Goal: Information Seeking & Learning: Check status

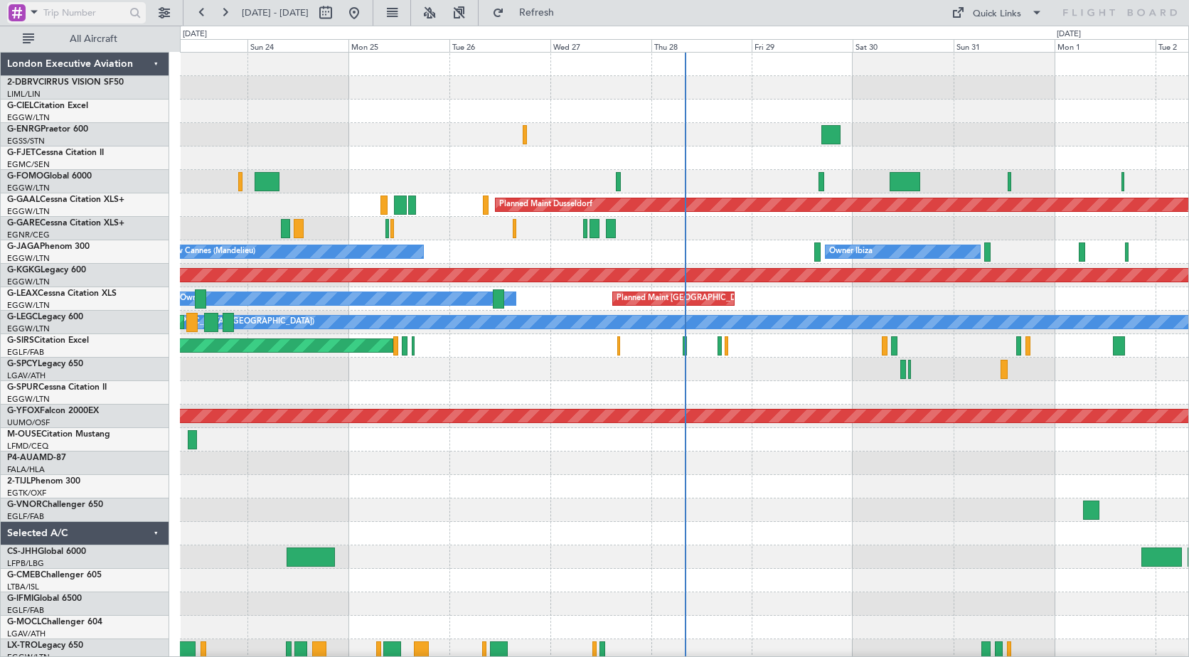
click at [33, 14] on span at bounding box center [34, 12] width 17 height 18
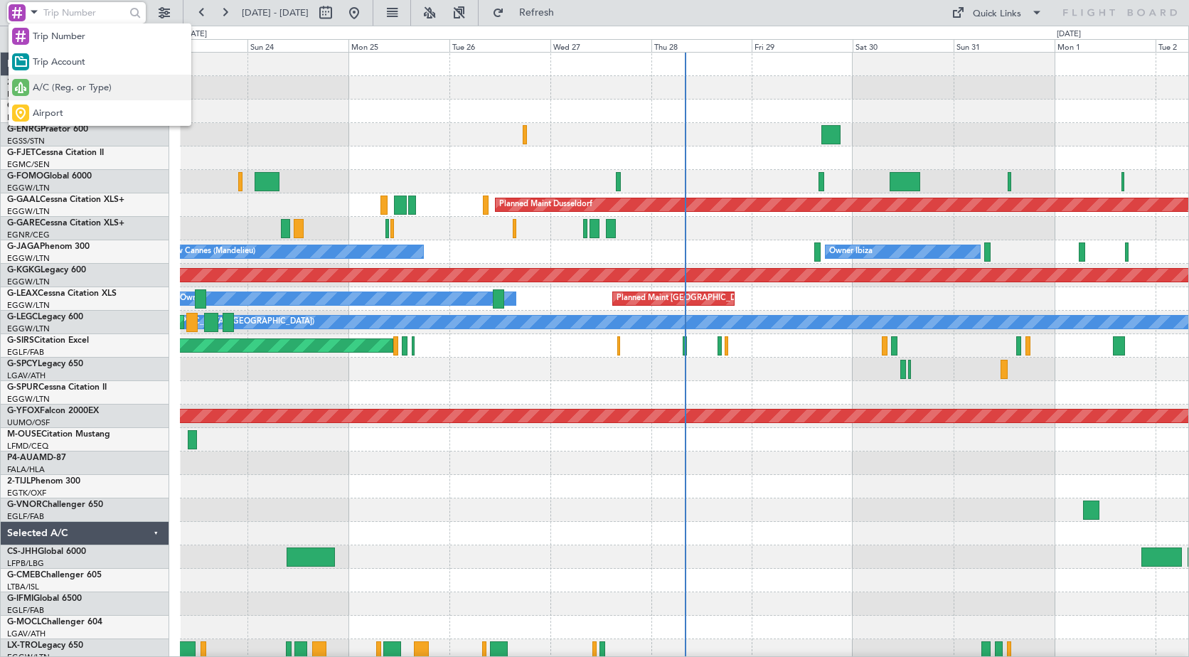
click at [50, 88] on span "A/C (Reg. or Type)" at bounding box center [72, 88] width 79 height 14
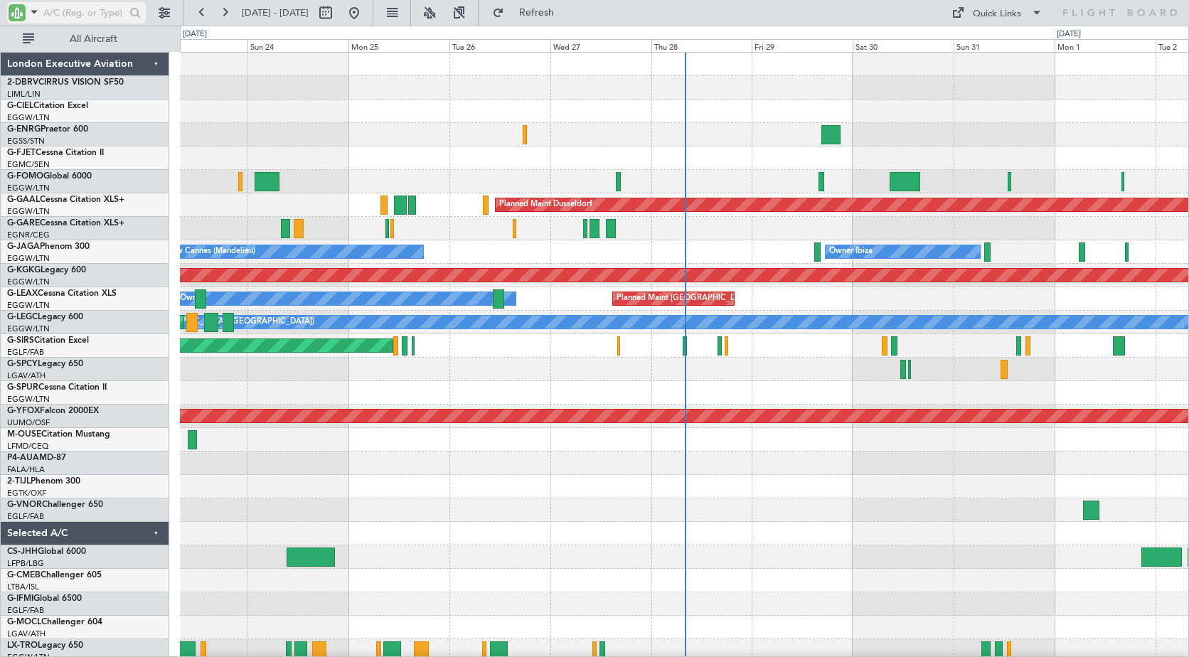
click at [68, 14] on input "text" at bounding box center [84, 12] width 82 height 21
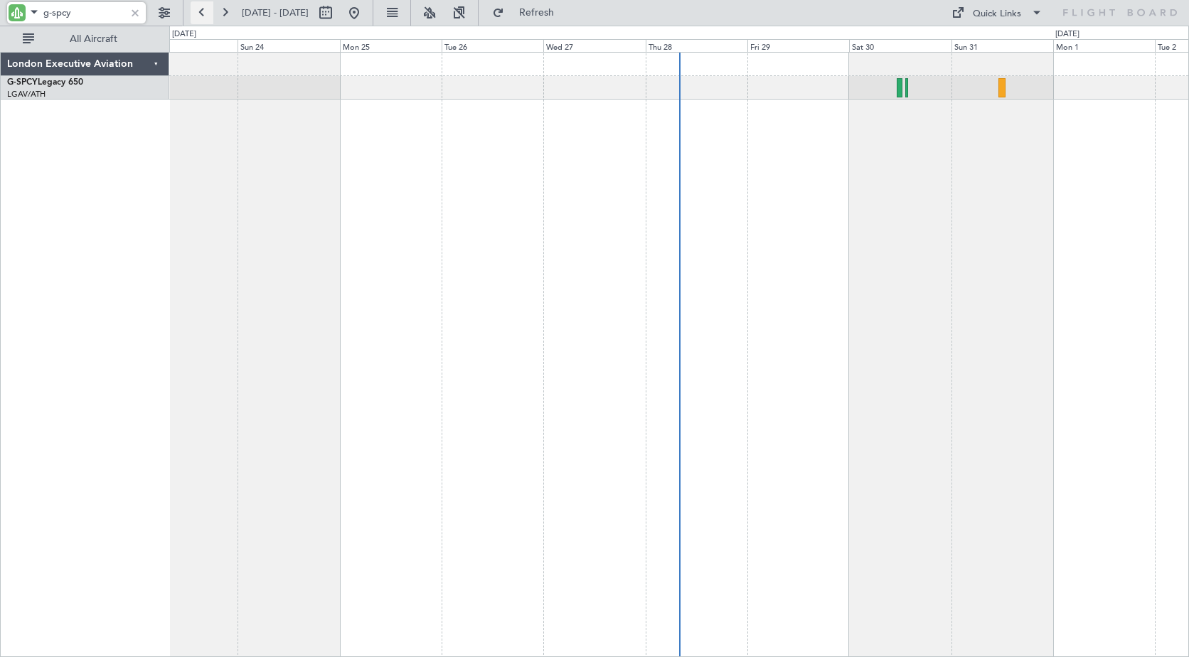
click at [202, 9] on button at bounding box center [202, 12] width 23 height 23
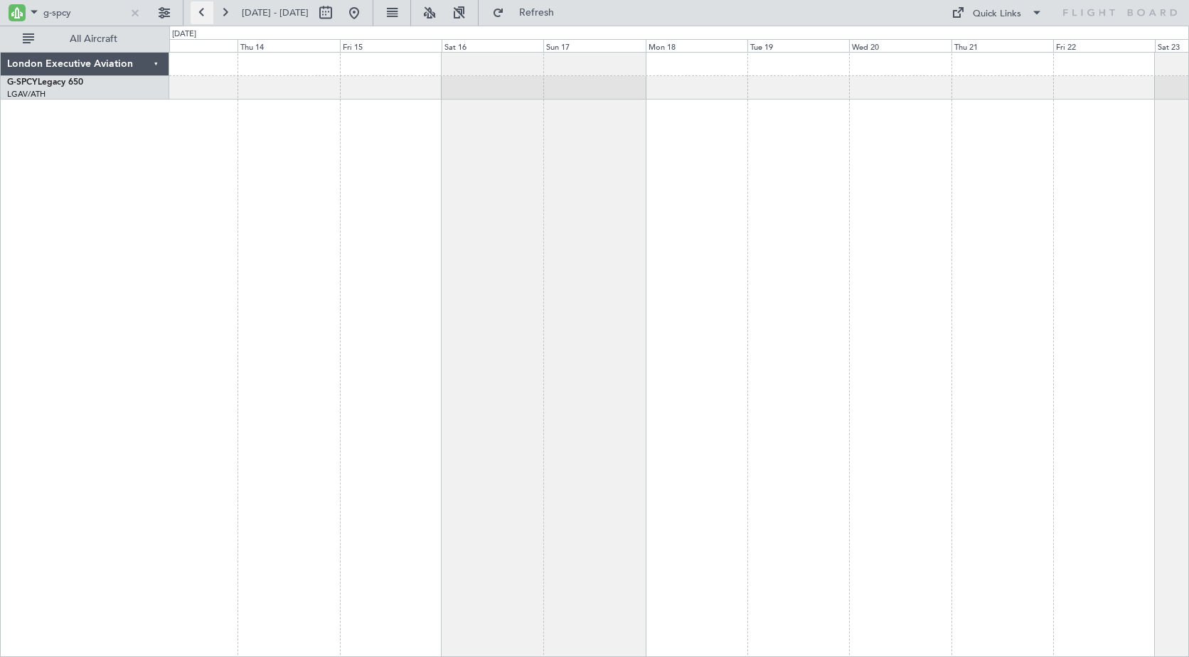
click at [203, 11] on button at bounding box center [202, 12] width 23 height 23
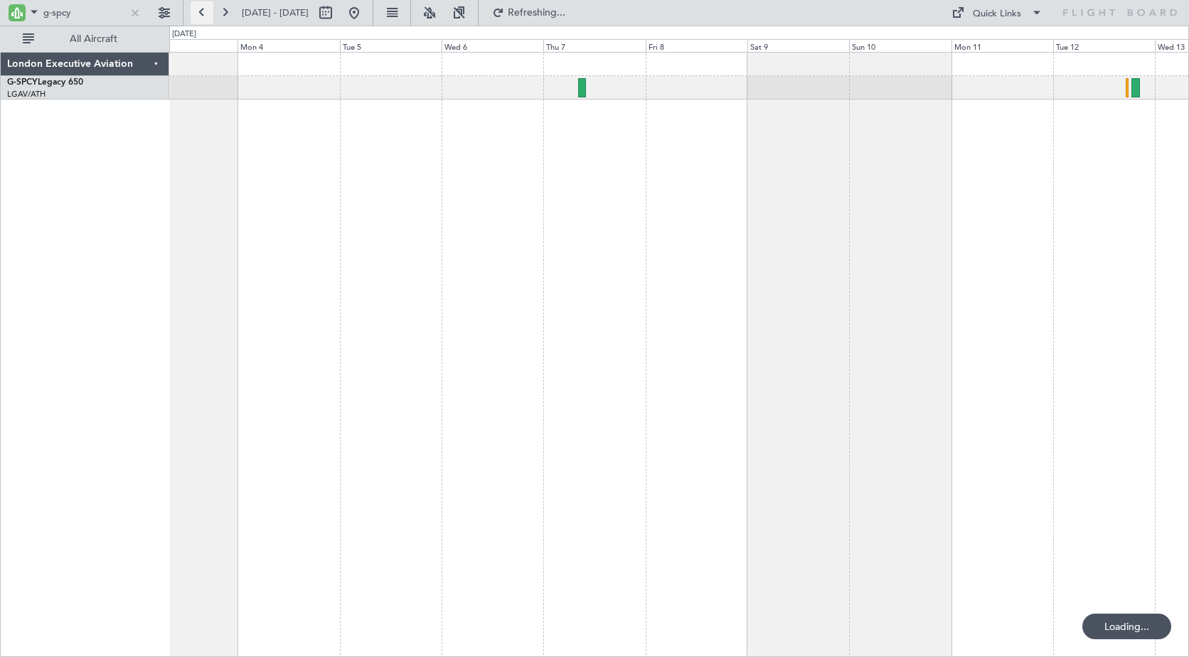
click at [203, 11] on button at bounding box center [202, 12] width 23 height 23
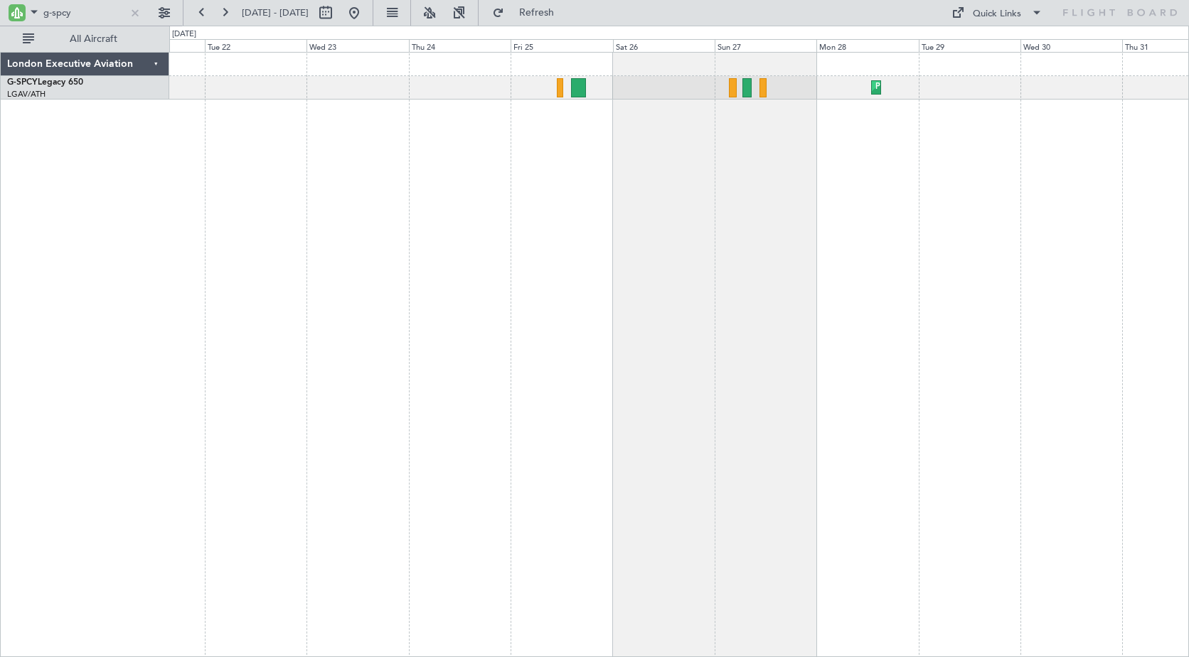
click at [621, 179] on div "Planned Maint Athens ([PERSON_NAME] Intl)" at bounding box center [678, 354] width 1019 height 605
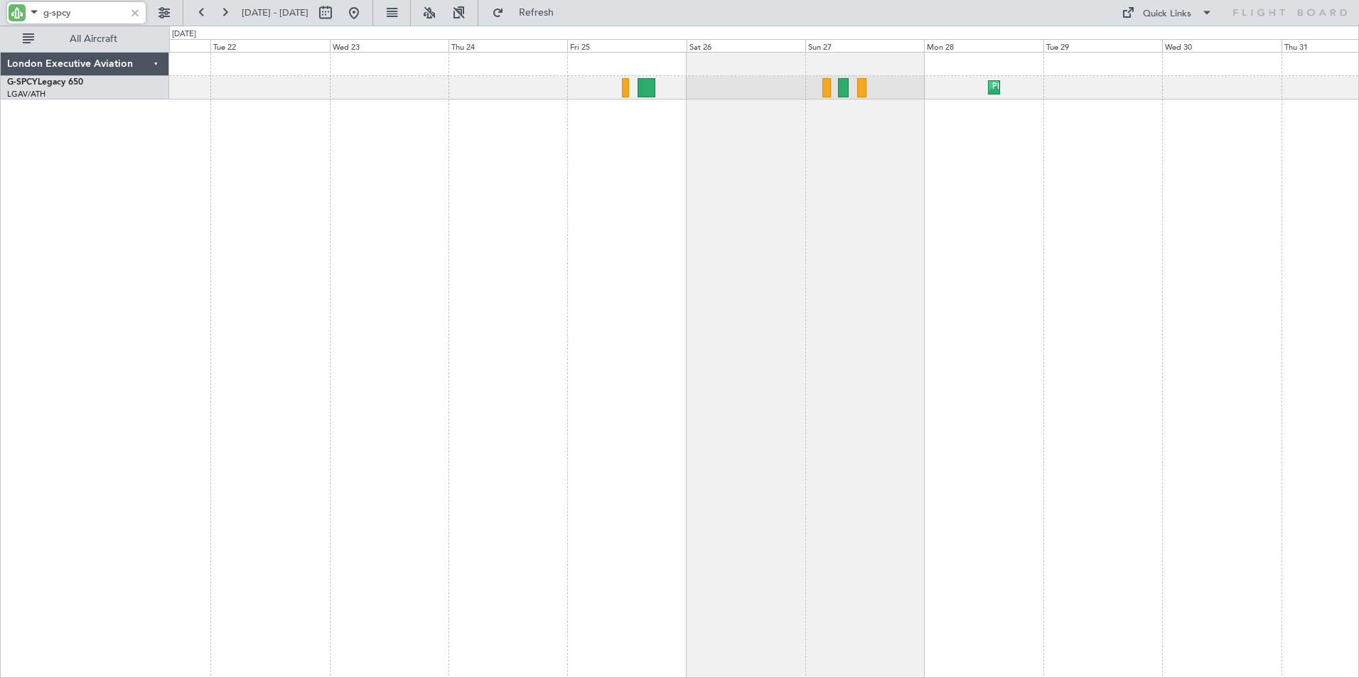
drag, startPoint x: 78, startPoint y: 17, endPoint x: -3, endPoint y: 9, distance: 81.4
click at [0, 9] on html "g-spcy [DATE] - [DATE] Refresh Quick Links All Aircraft Planned Maint [GEOGRAPH…" at bounding box center [679, 339] width 1359 height 678
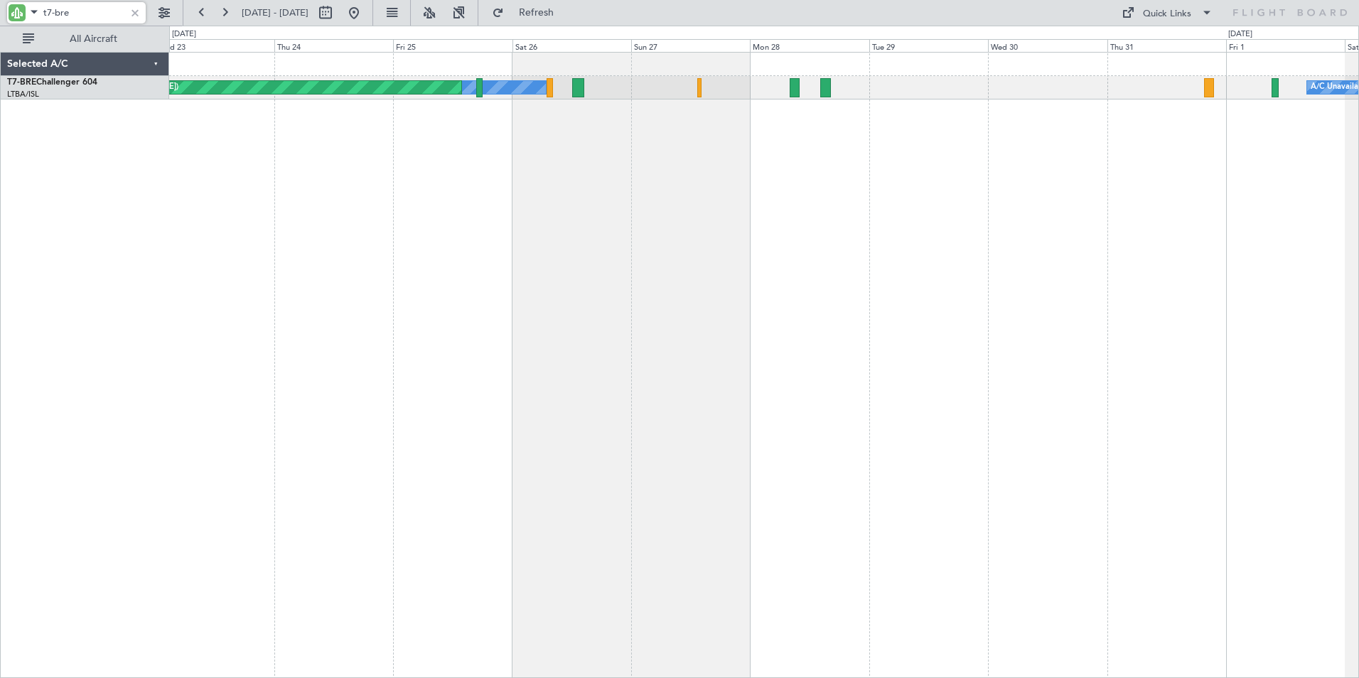
click at [568, 146] on div "Cleaning [PERSON_NAME][GEOGRAPHIC_DATA] ([GEOGRAPHIC_DATA][PERSON_NAME]) A/C Un…" at bounding box center [764, 365] width 1190 height 626
drag, startPoint x: 55, startPoint y: 11, endPoint x: 97, endPoint y: 12, distance: 42.0
click at [97, 12] on input "t7-bre" at bounding box center [84, 12] width 82 height 21
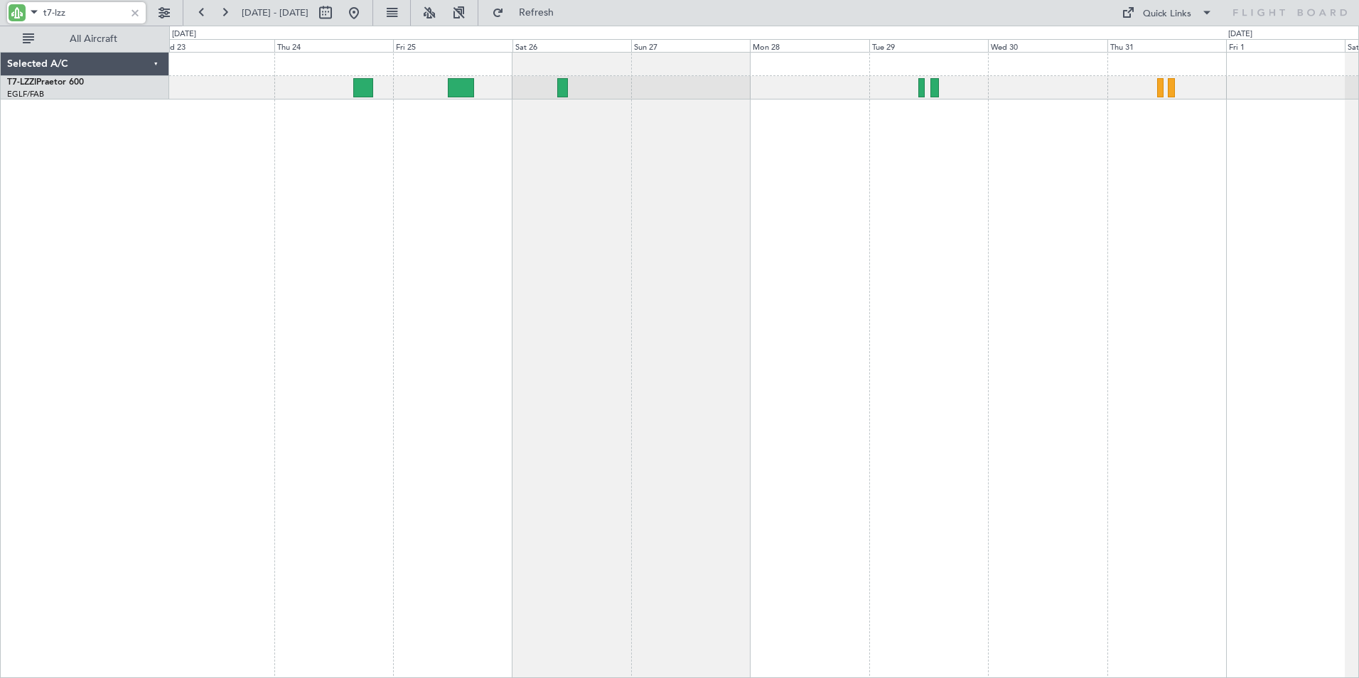
drag, startPoint x: 70, startPoint y: 9, endPoint x: 11, endPoint y: 14, distance: 59.9
click at [11, 14] on div "t7-lzz" at bounding box center [76, 12] width 139 height 21
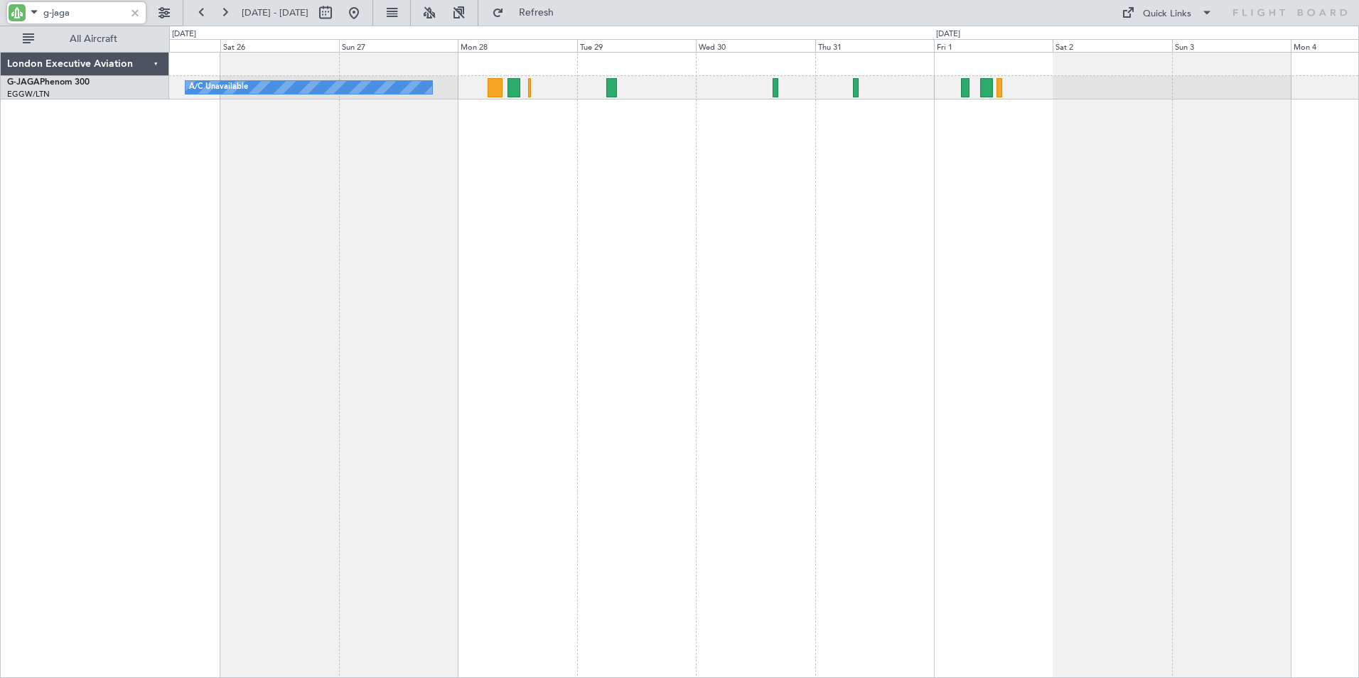
click at [328, 178] on div "A/C Unavailable" at bounding box center [764, 365] width 1190 height 626
drag, startPoint x: 76, startPoint y: 12, endPoint x: 1, endPoint y: 14, distance: 74.7
click at [1, 14] on div "g-jaga" at bounding box center [91, 13] width 183 height 26
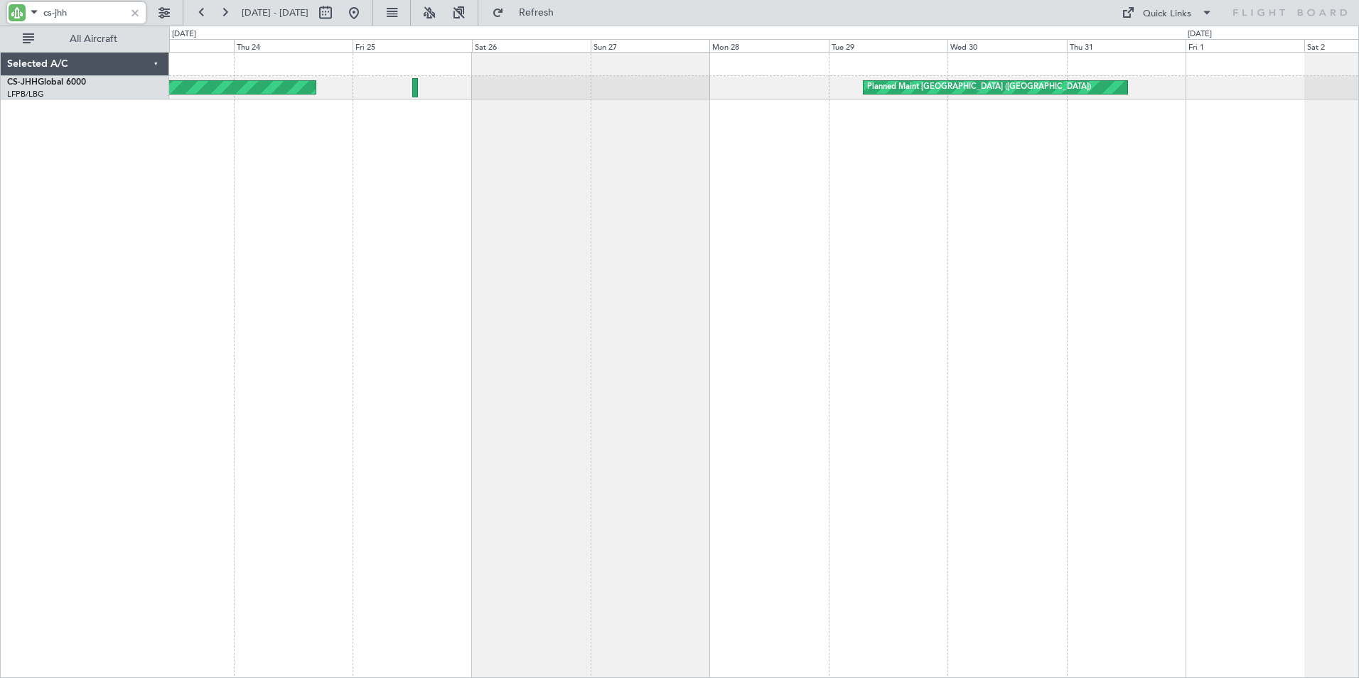
click at [742, 145] on div "Planned Maint [GEOGRAPHIC_DATA] ([GEOGRAPHIC_DATA]) Planned Maint [GEOGRAPHIC_D…" at bounding box center [764, 365] width 1190 height 626
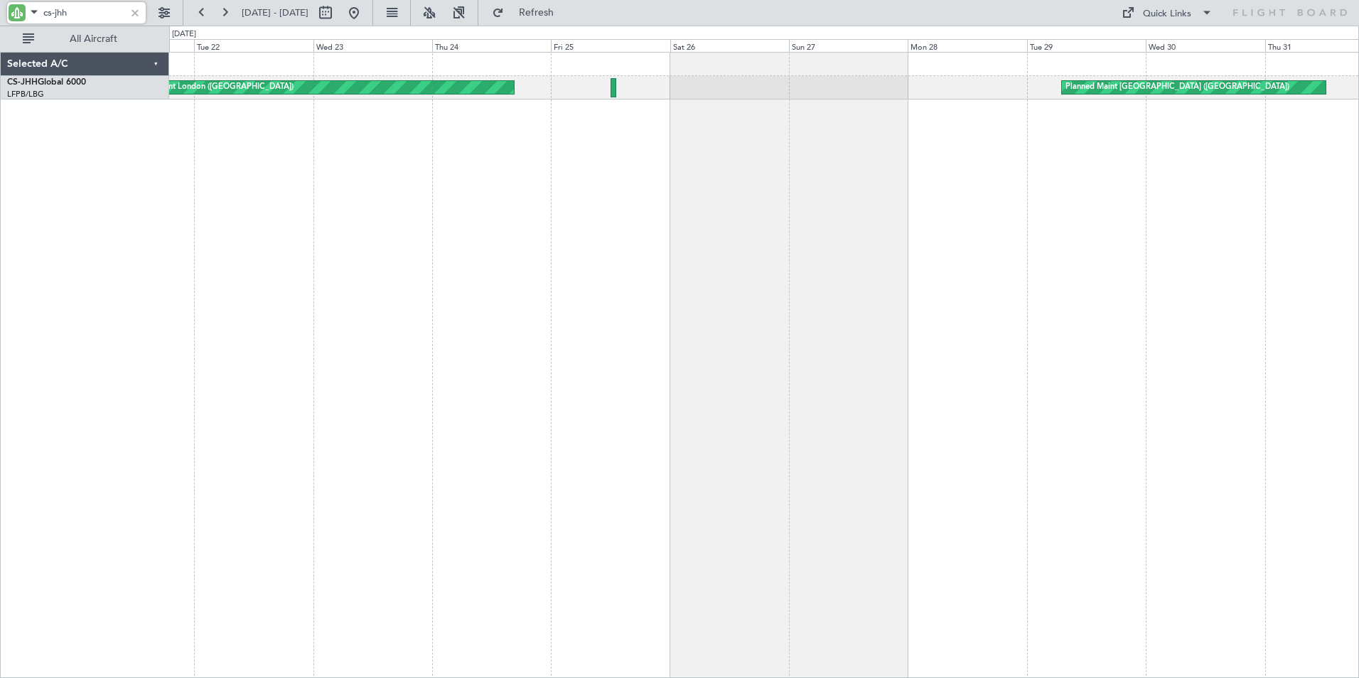
click at [528, 158] on div "Planned Maint [GEOGRAPHIC_DATA] ([GEOGRAPHIC_DATA]) Planned Maint [GEOGRAPHIC_D…" at bounding box center [764, 365] width 1190 height 626
click at [224, 9] on button at bounding box center [224, 12] width 23 height 23
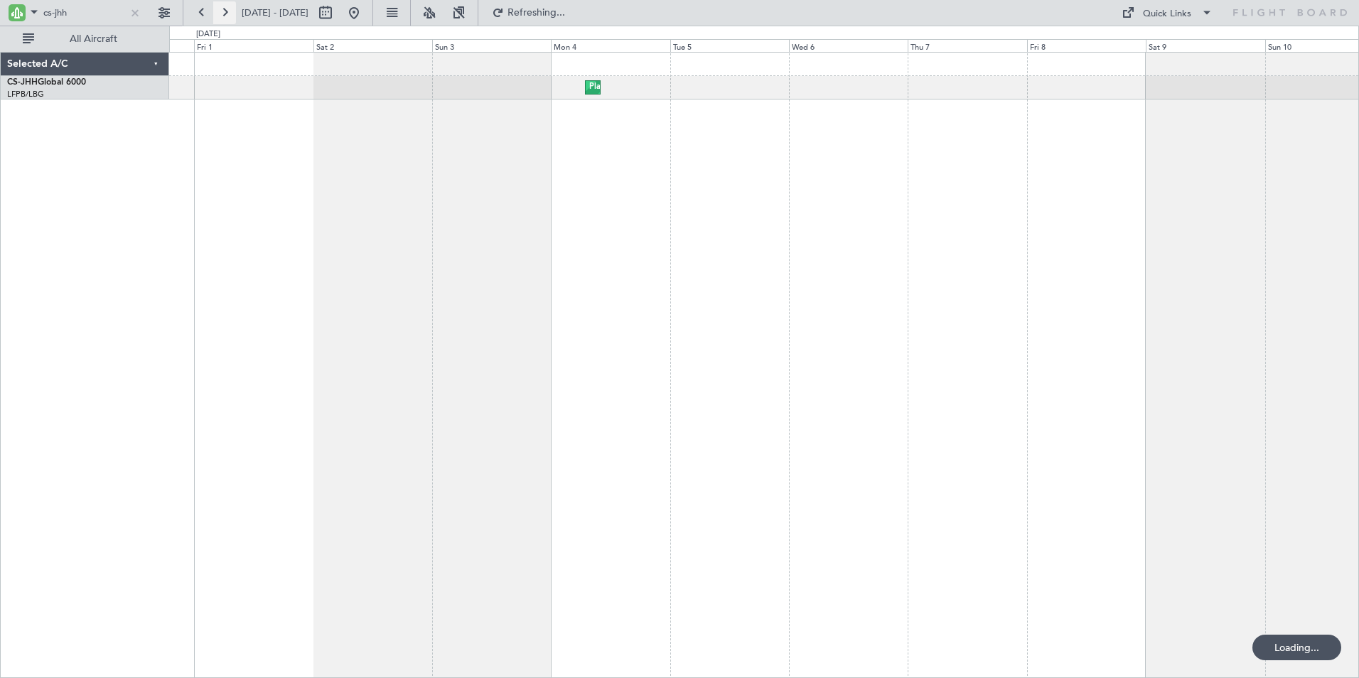
click at [224, 9] on button at bounding box center [224, 12] width 23 height 23
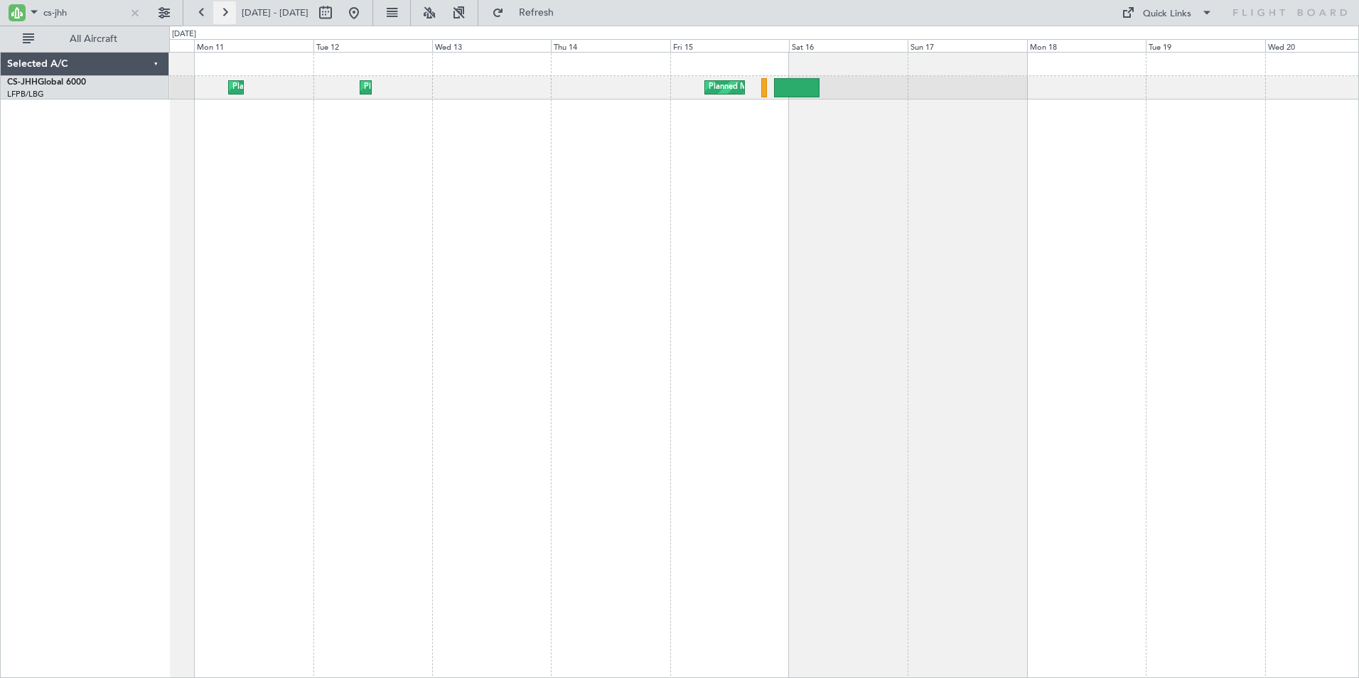
click at [224, 9] on button at bounding box center [224, 12] width 23 height 23
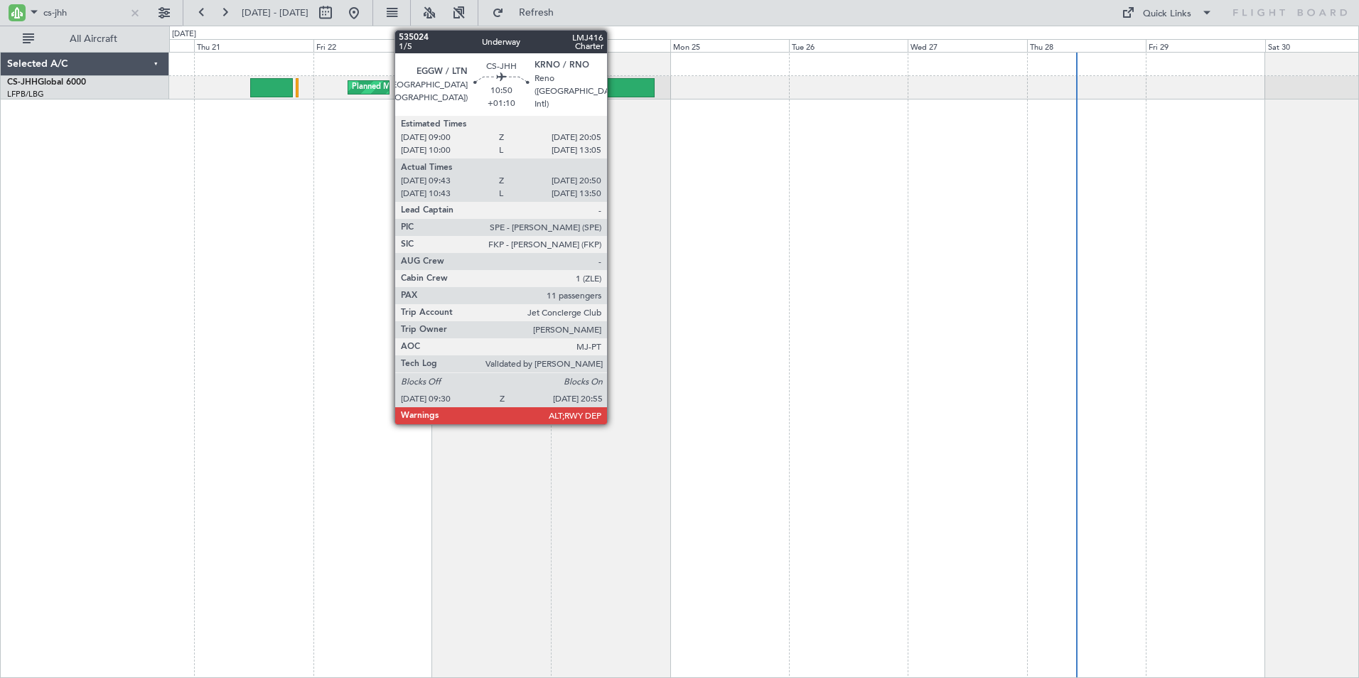
click at [614, 84] on div at bounding box center [626, 87] width 57 height 19
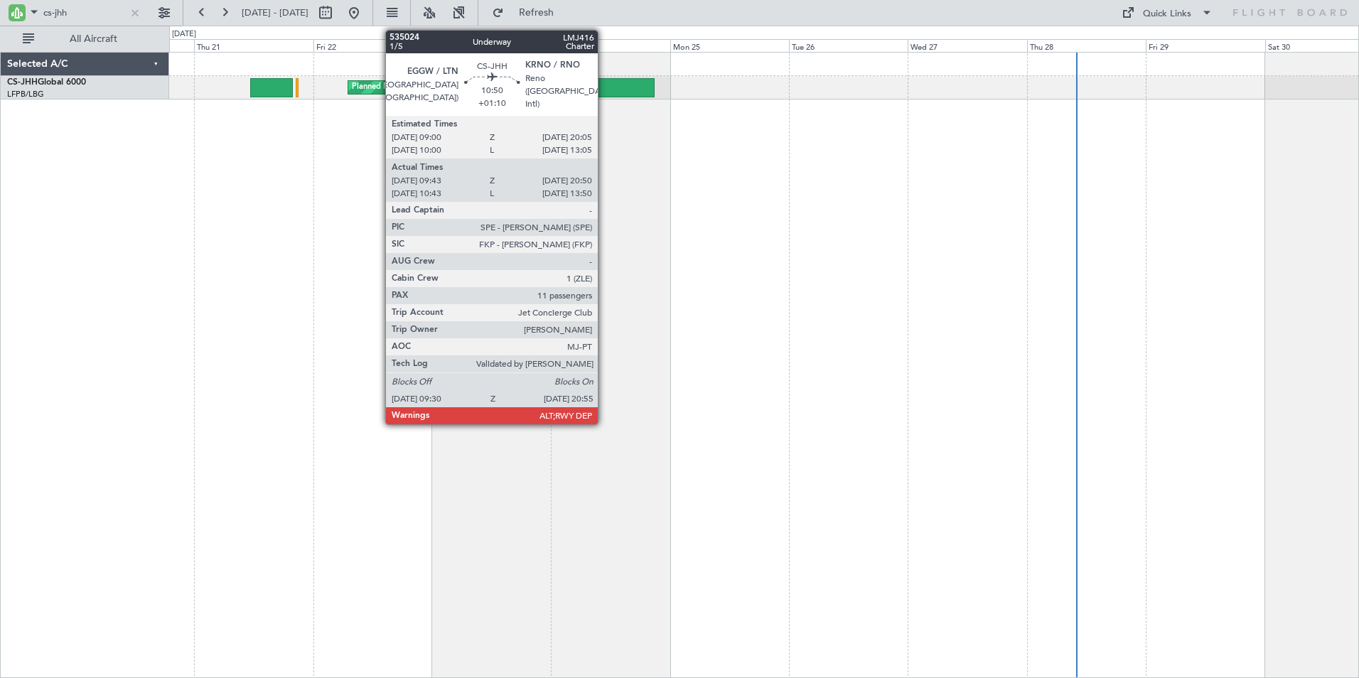
click at [604, 87] on div at bounding box center [626, 87] width 57 height 19
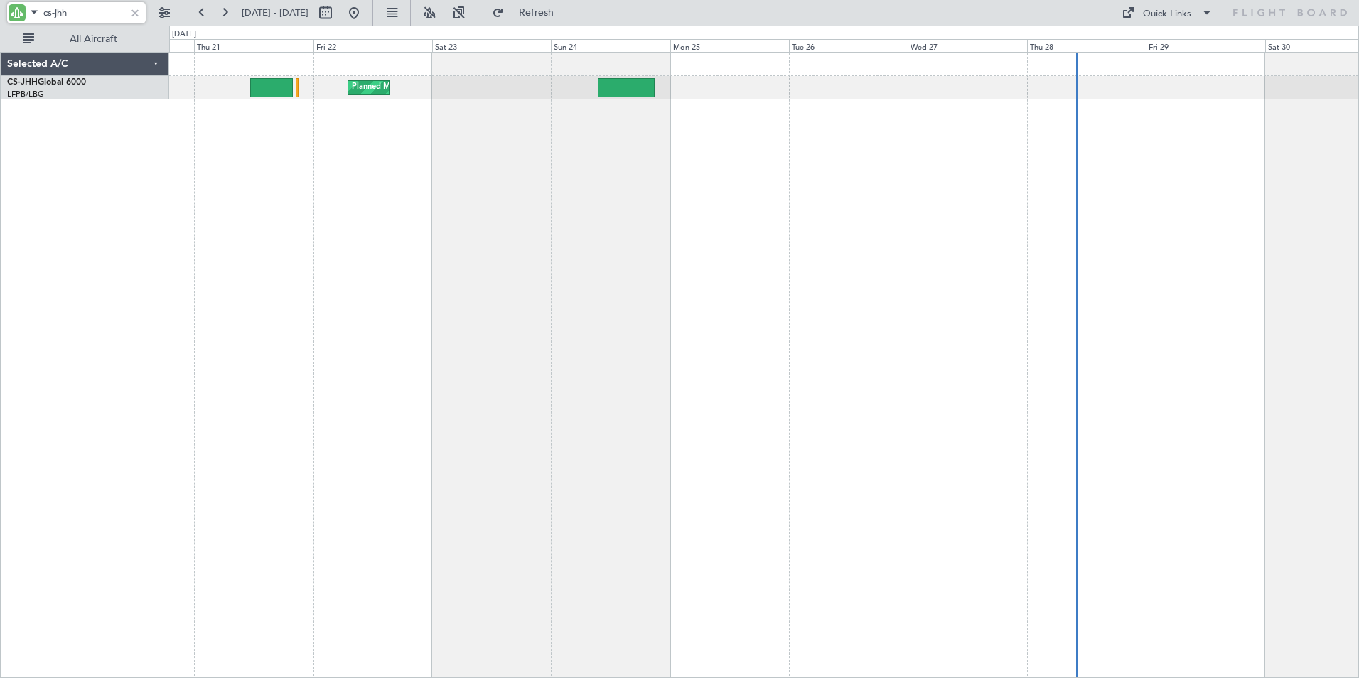
drag, startPoint x: 73, startPoint y: 9, endPoint x: 8, endPoint y: 9, distance: 64.7
click at [8, 9] on div "cs-jhh" at bounding box center [76, 12] width 139 height 21
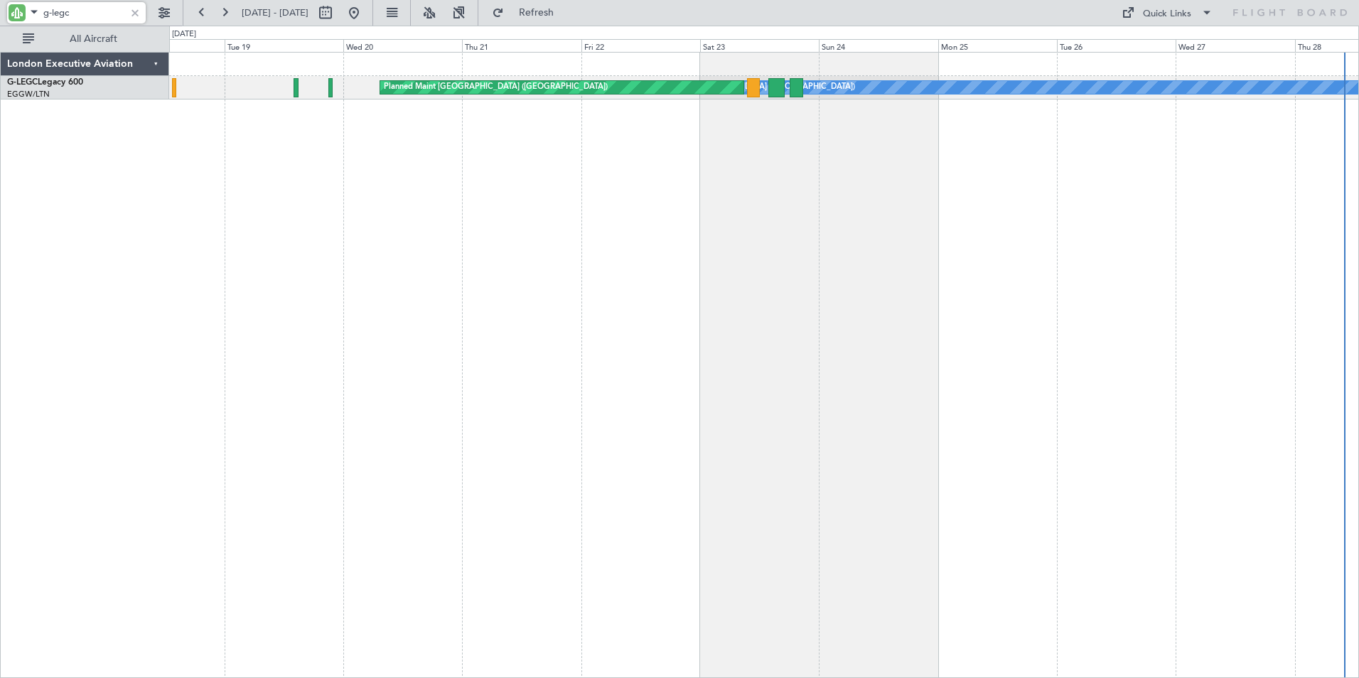
click at [653, 148] on div "A/C Unavailable [GEOGRAPHIC_DATA] ([GEOGRAPHIC_DATA]) Planned Maint [GEOGRAPHIC…" at bounding box center [764, 365] width 1190 height 626
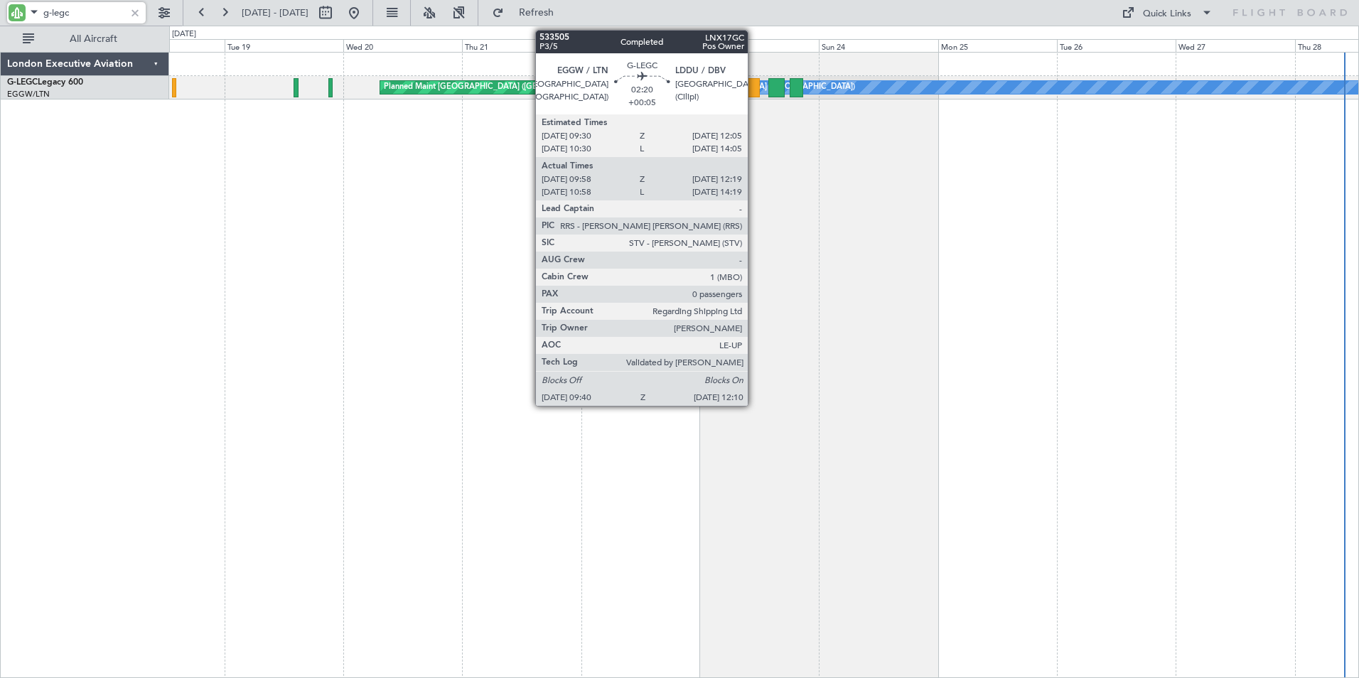
click at [754, 87] on div at bounding box center [753, 87] width 13 height 19
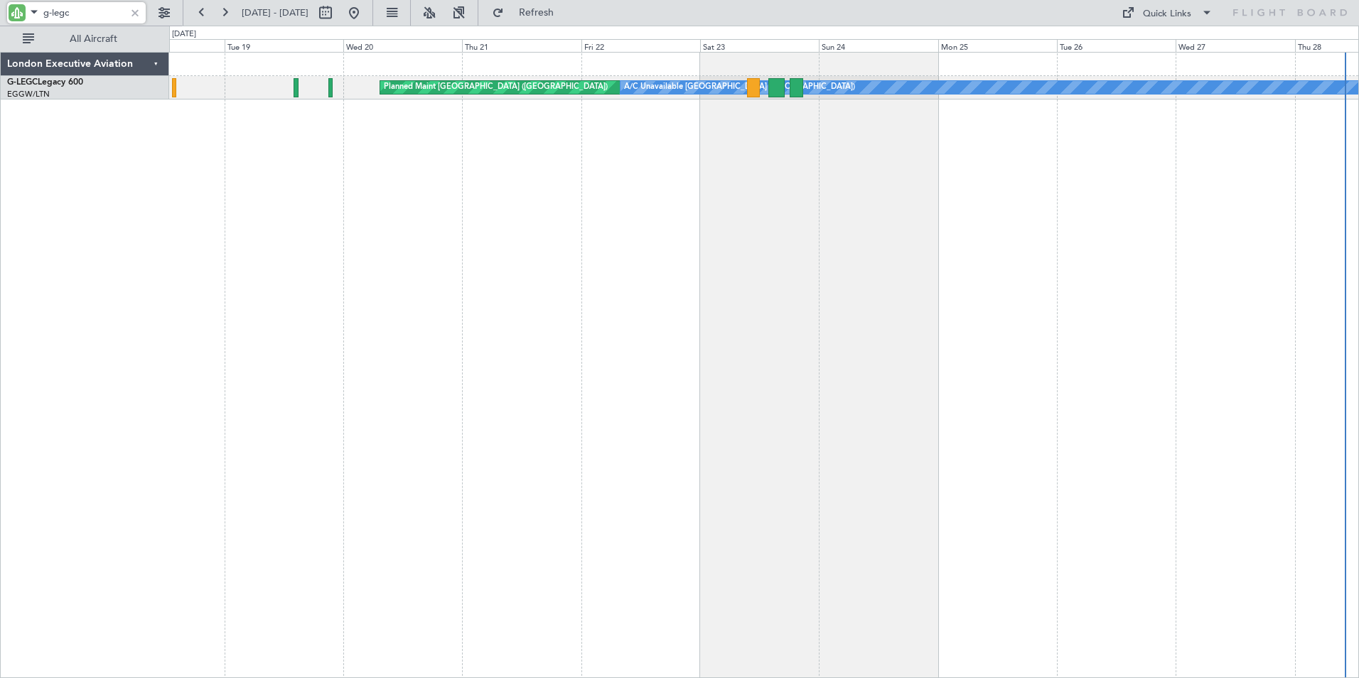
drag, startPoint x: 60, startPoint y: 13, endPoint x: 78, endPoint y: 16, distance: 18.7
click at [78, 16] on input "g-legc" at bounding box center [84, 12] width 82 height 21
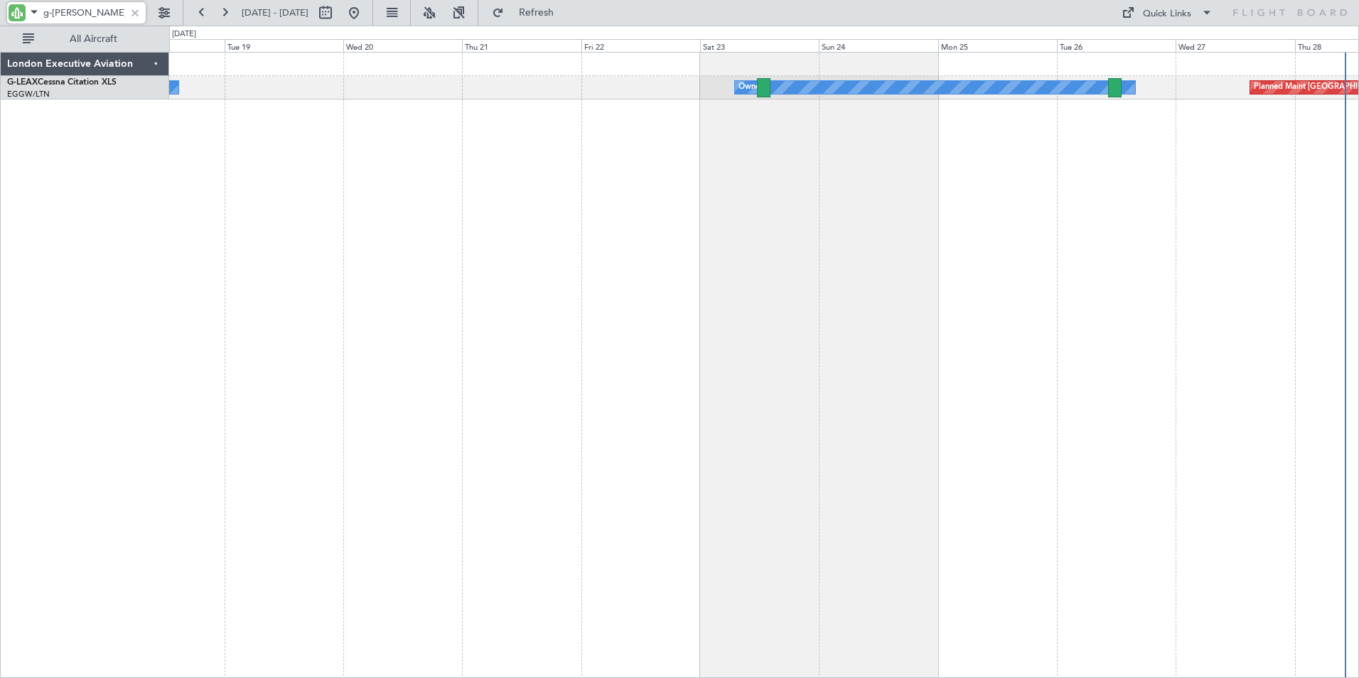
type input "g-[PERSON_NAME]"
click at [1084, 194] on div "Owner Owner Planned Maint [GEOGRAPHIC_DATA] ([GEOGRAPHIC_DATA])" at bounding box center [764, 365] width 1190 height 626
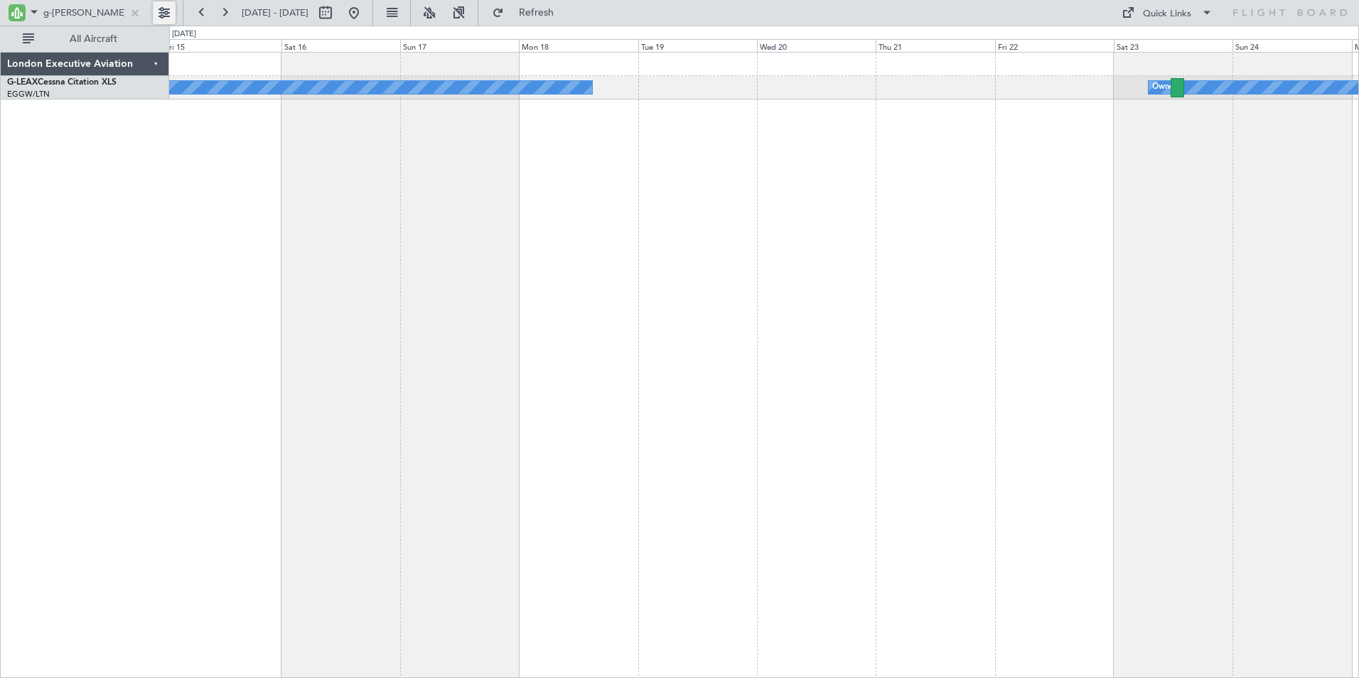
click at [891, 201] on div "Owner Owner" at bounding box center [764, 365] width 1190 height 626
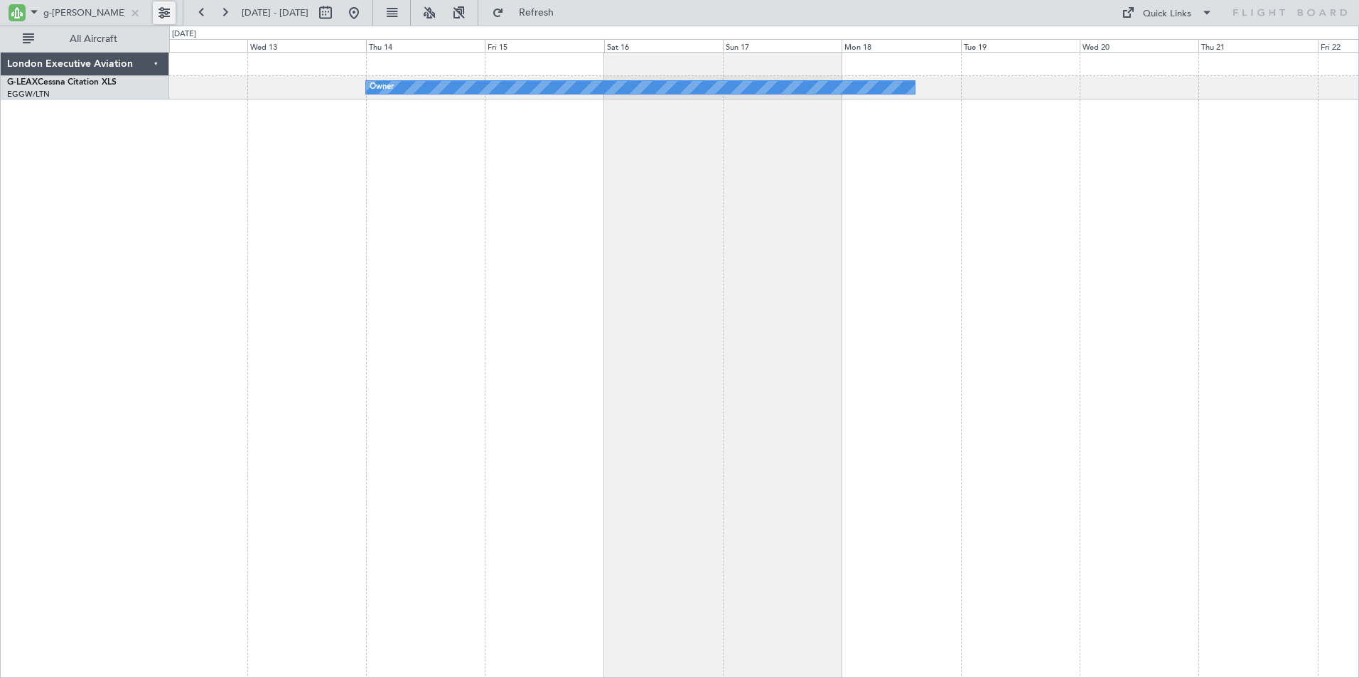
click at [825, 197] on div "Owner Owner Owner" at bounding box center [764, 365] width 1190 height 626
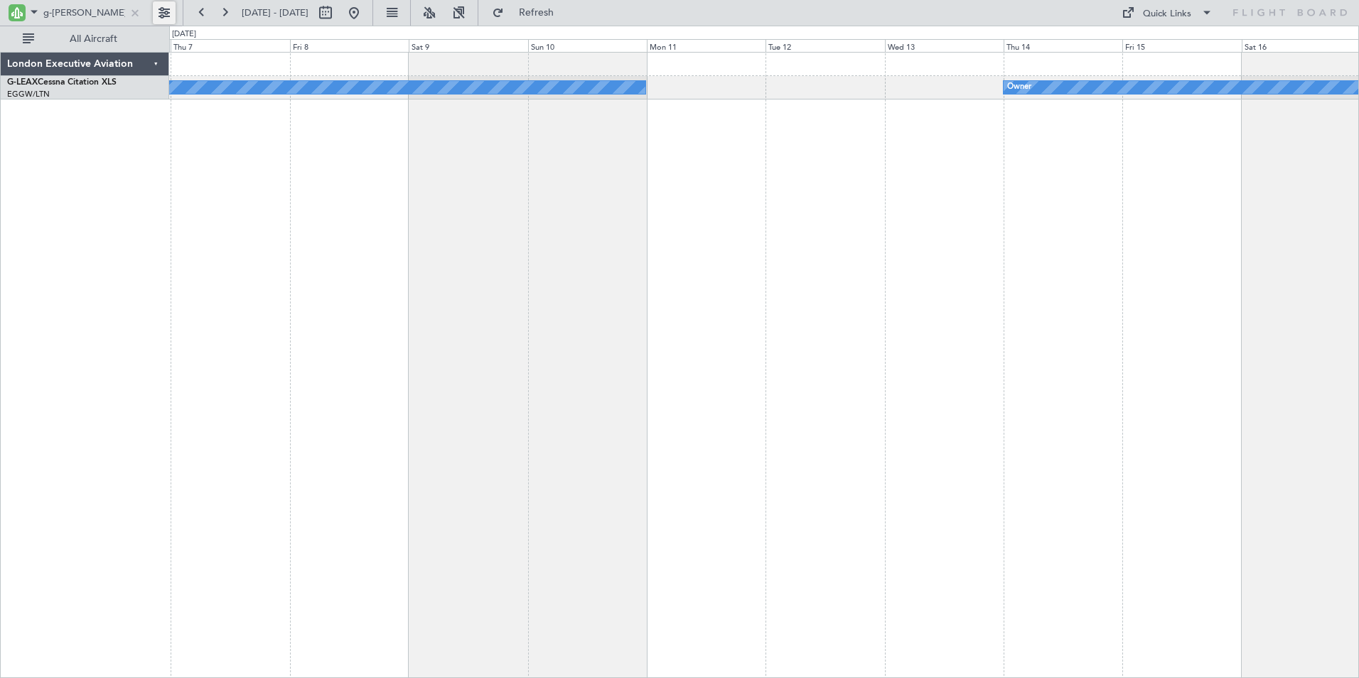
click at [777, 221] on div "Owner Owner" at bounding box center [764, 365] width 1190 height 626
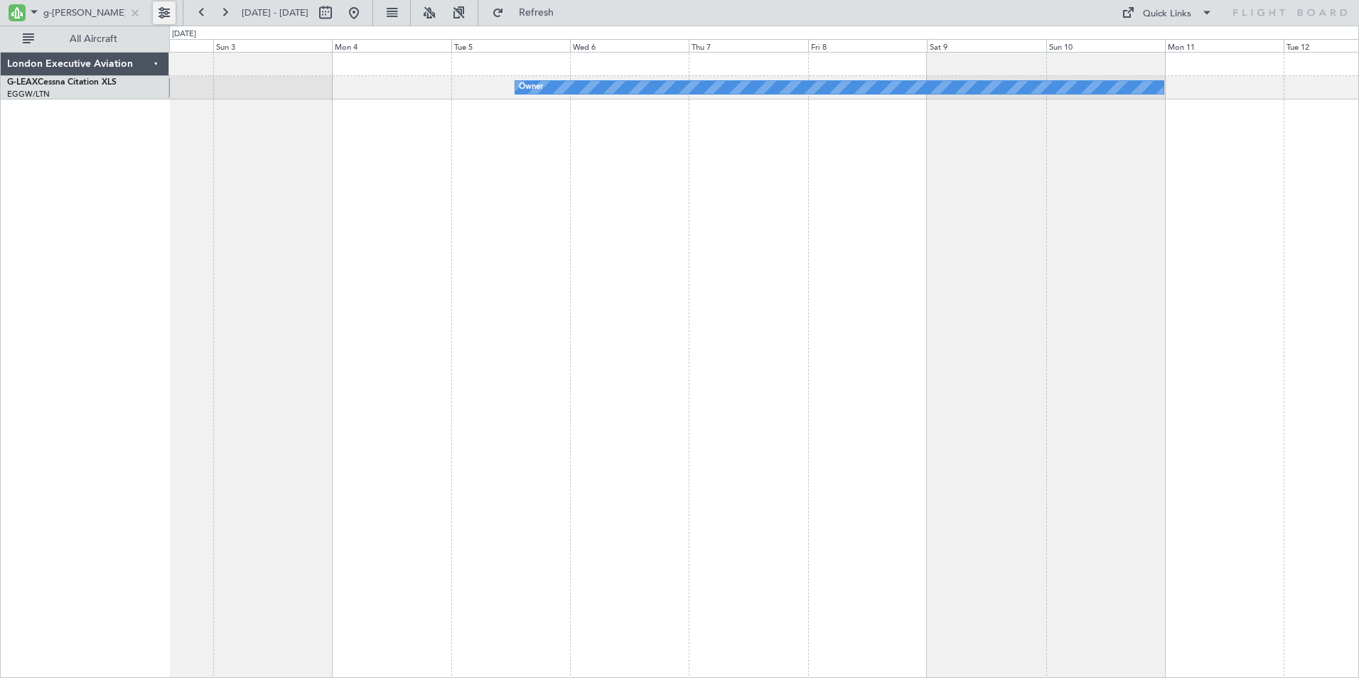
click at [834, 207] on div "Owner Owner Planned [GEOGRAPHIC_DATA]" at bounding box center [764, 365] width 1190 height 626
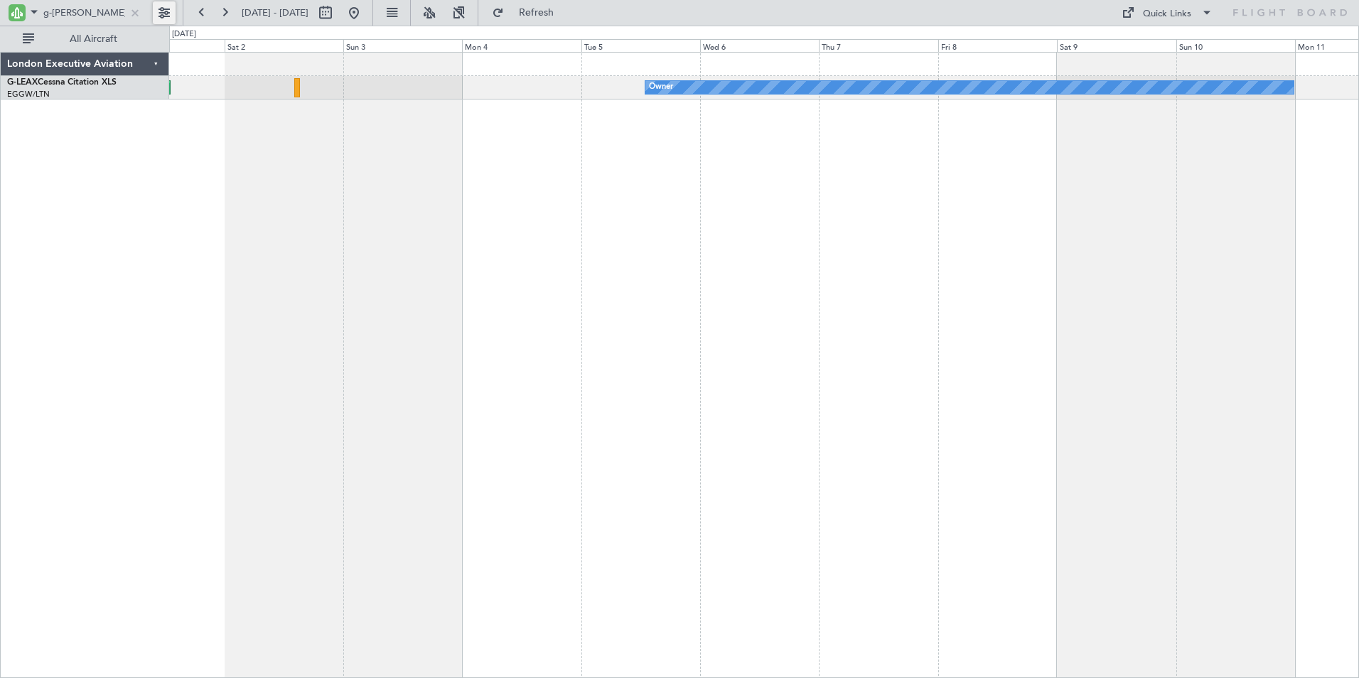
click at [528, 193] on div "Owner Planned [GEOGRAPHIC_DATA] Owner" at bounding box center [764, 365] width 1190 height 626
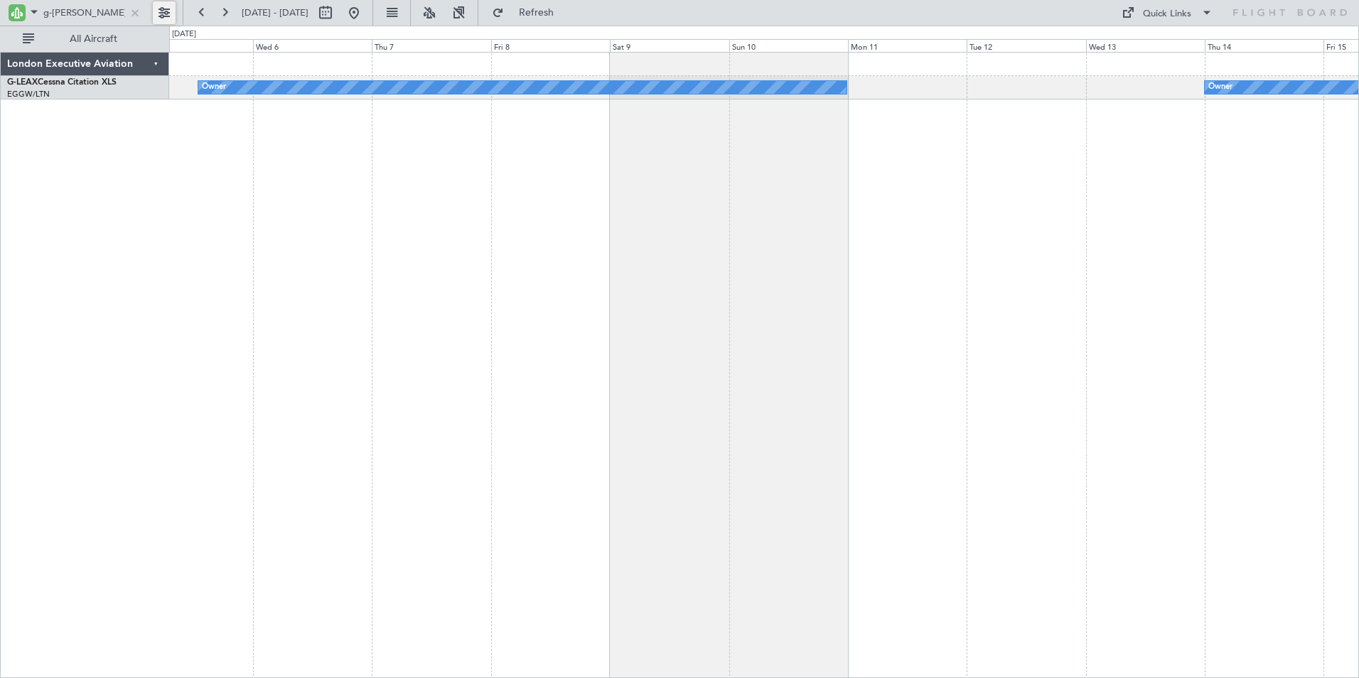
click at [417, 215] on div "Owner Owner" at bounding box center [764, 365] width 1190 height 626
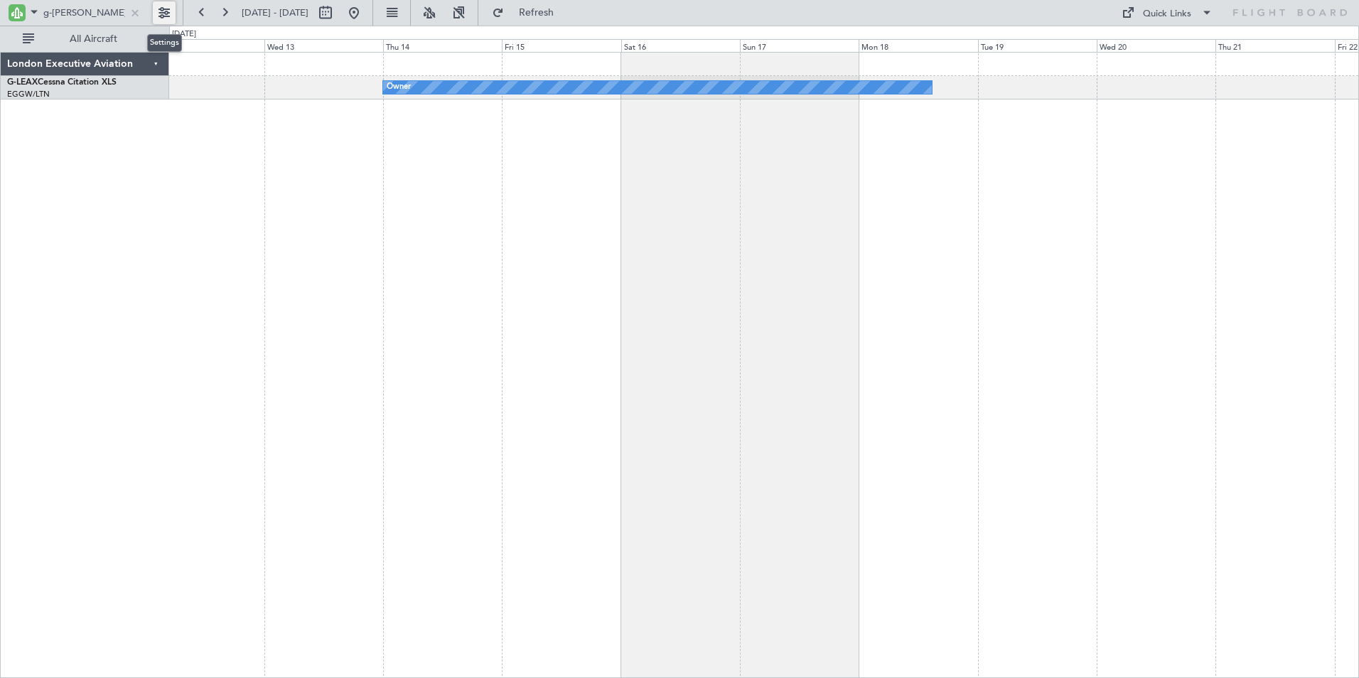
click at [420, 196] on div "Owner Owner Owner" at bounding box center [764, 365] width 1190 height 626
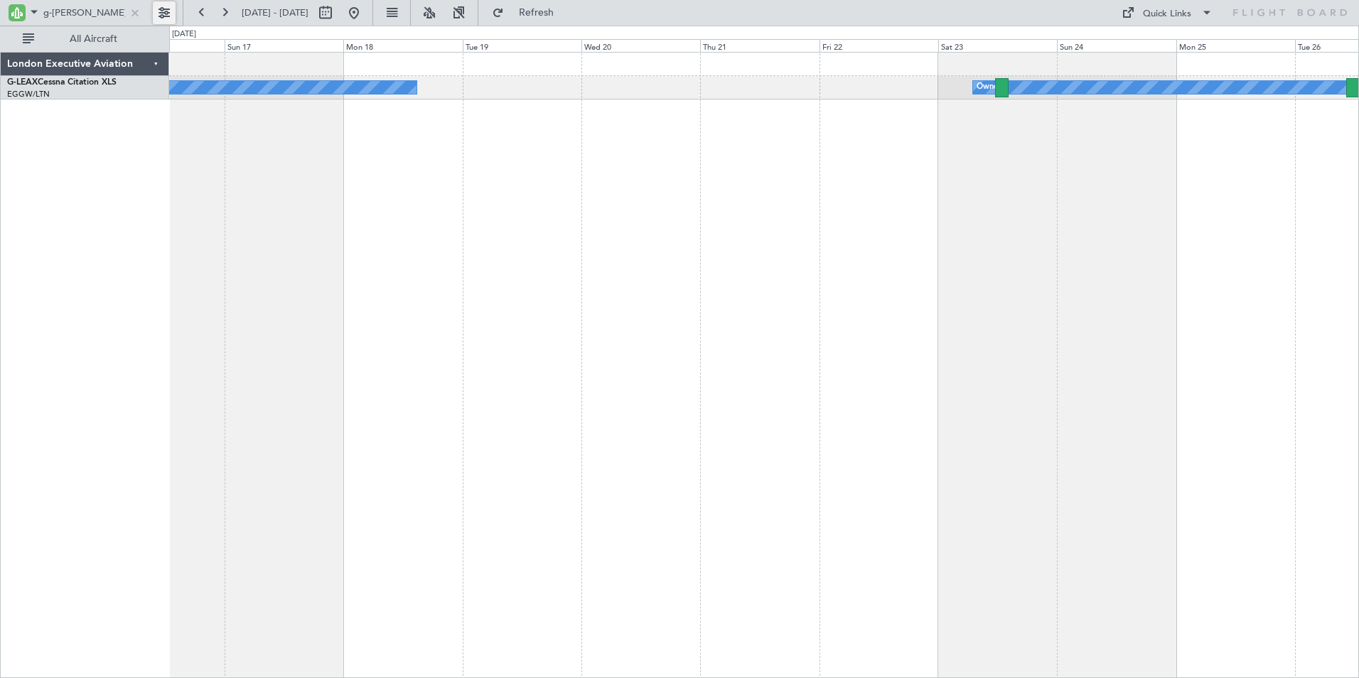
click at [562, 181] on div "Owner Owner Planned Maint [GEOGRAPHIC_DATA] ([GEOGRAPHIC_DATA])" at bounding box center [764, 365] width 1190 height 626
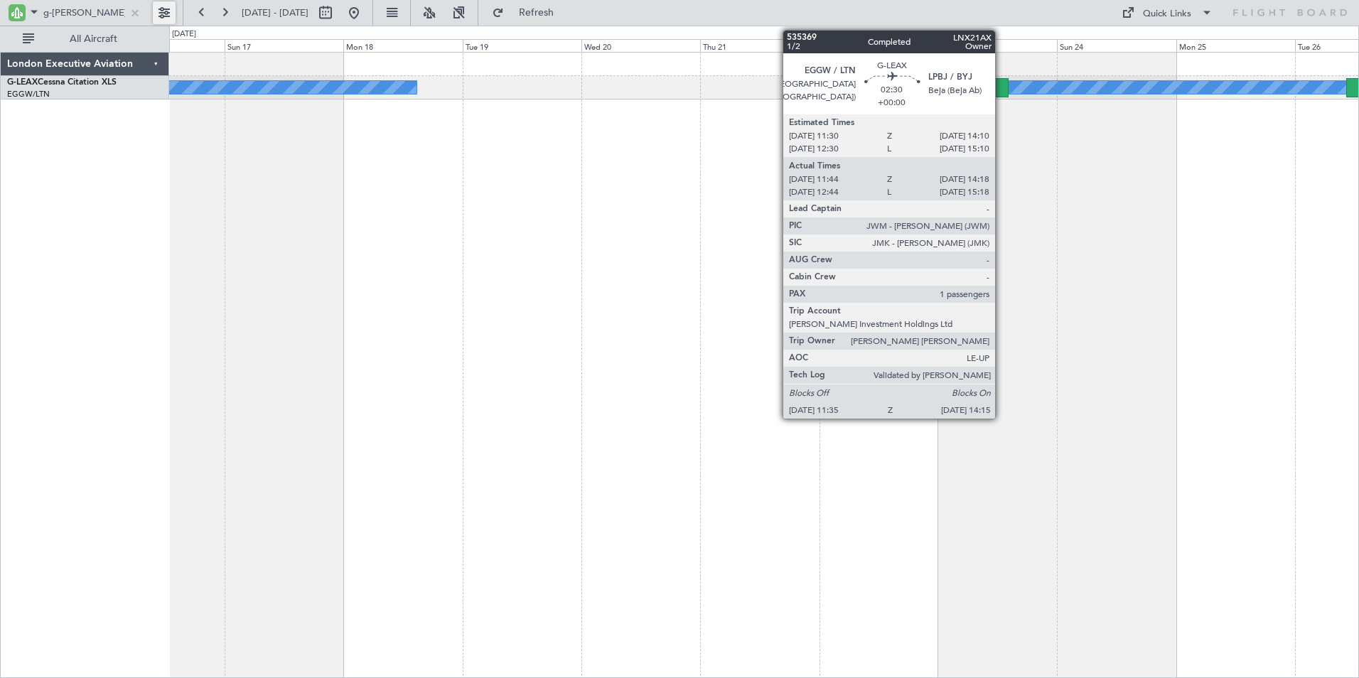
click at [1002, 82] on div at bounding box center [1002, 87] width 14 height 19
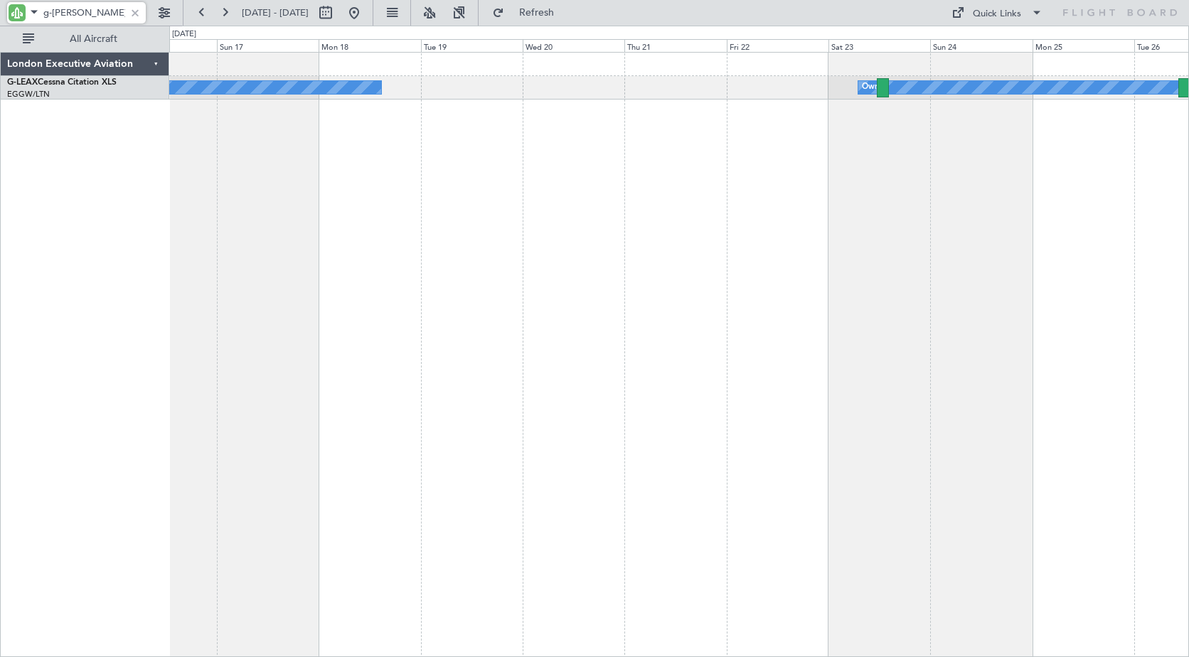
drag, startPoint x: 52, startPoint y: 10, endPoint x: 117, endPoint y: 10, distance: 65.4
click at [117, 10] on input "g-[PERSON_NAME]" at bounding box center [84, 12] width 82 height 21
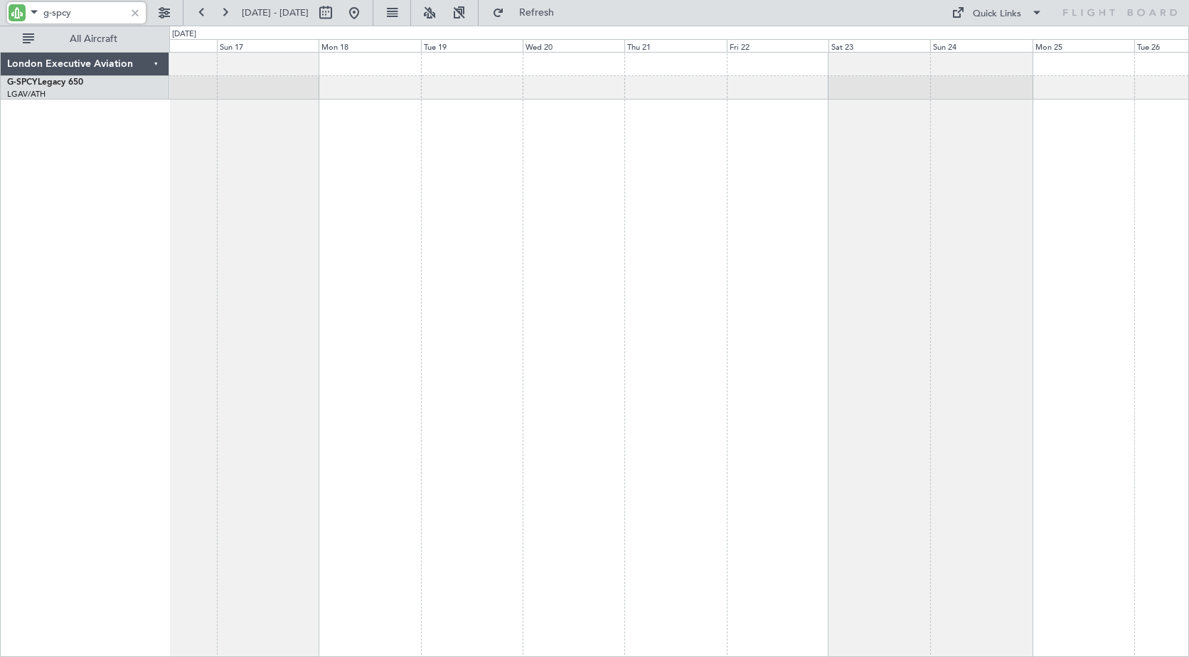
type input "g-spcy"
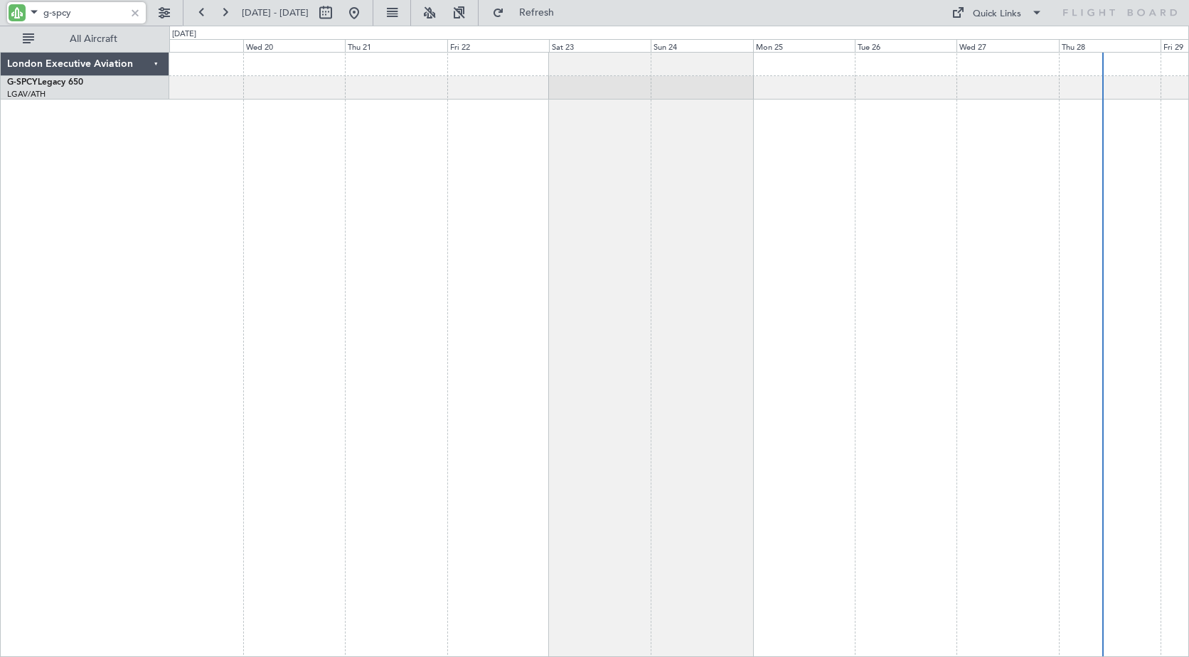
click at [366, 232] on div at bounding box center [678, 354] width 1019 height 605
click at [203, 11] on button at bounding box center [202, 12] width 23 height 23
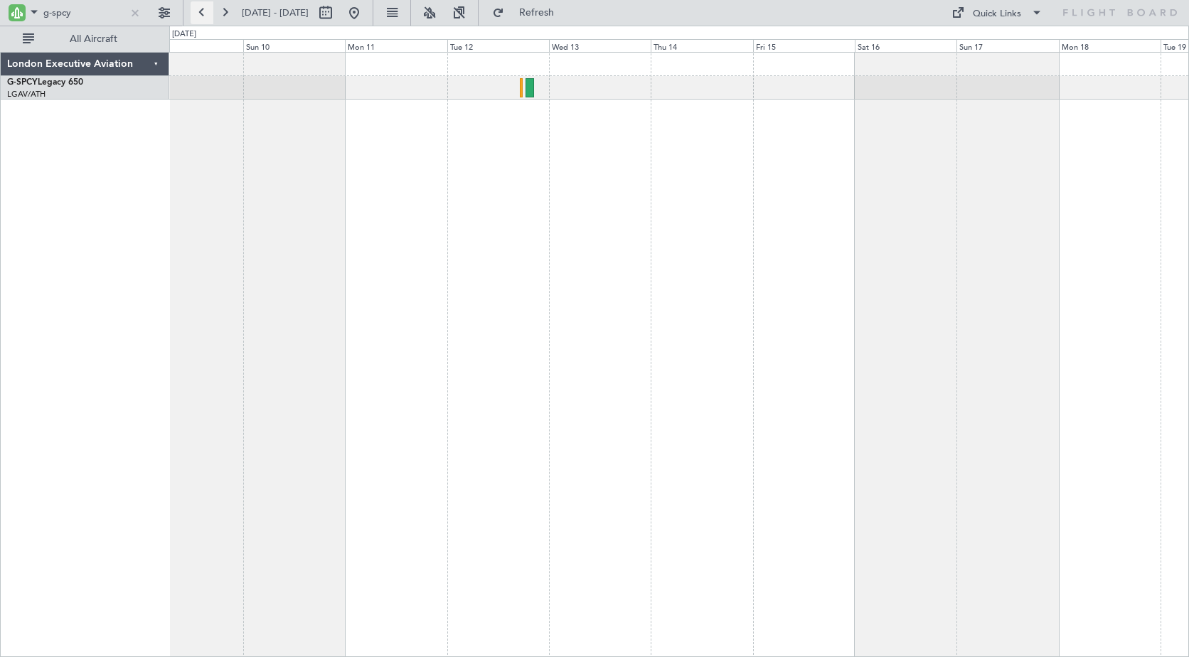
click at [203, 11] on button at bounding box center [202, 12] width 23 height 23
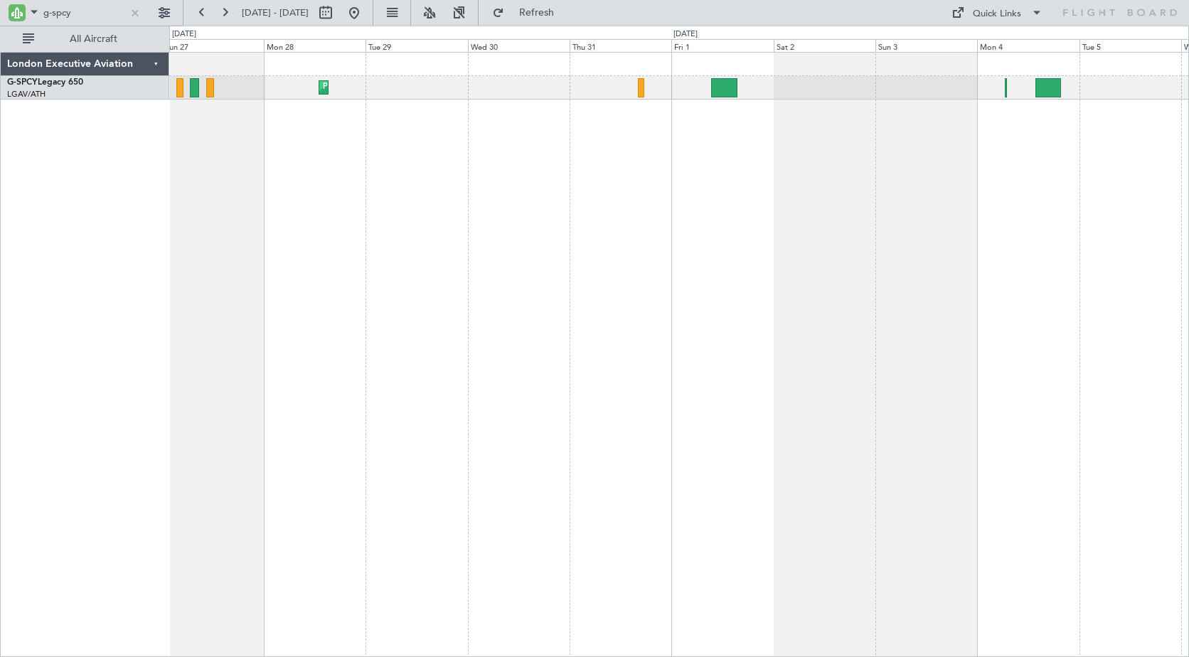
click at [643, 186] on div "Planned Maint Athens ([PERSON_NAME] Intl)" at bounding box center [678, 354] width 1019 height 605
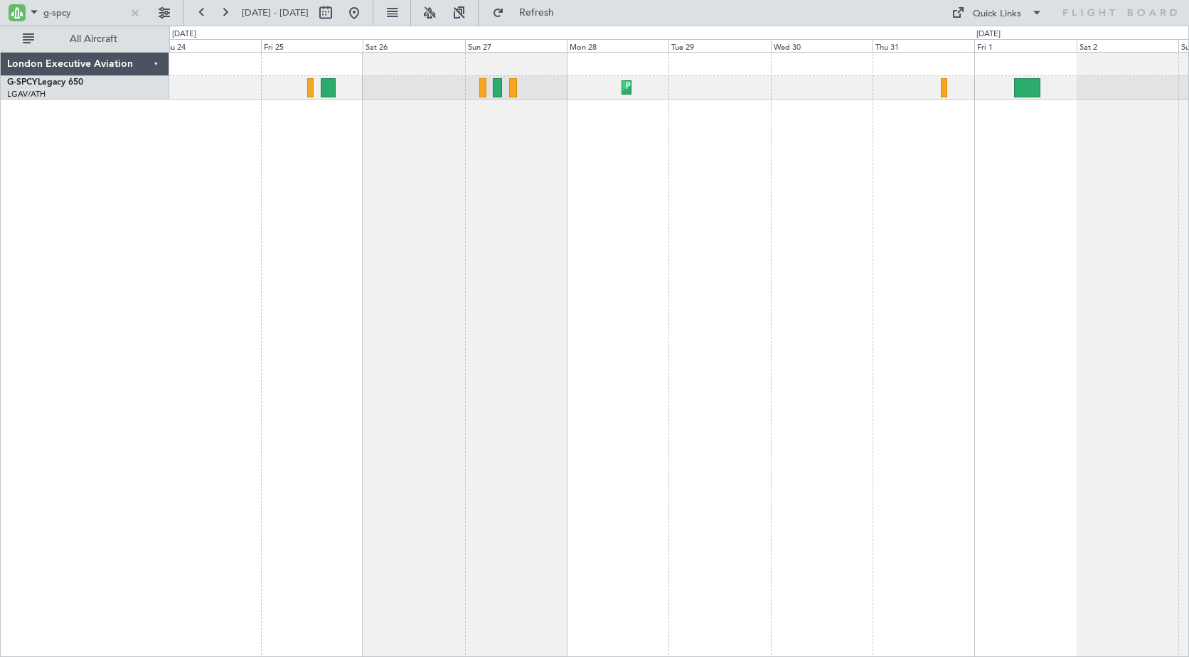
click at [642, 143] on div "Planned Maint Athens ([PERSON_NAME] Intl)" at bounding box center [678, 354] width 1019 height 605
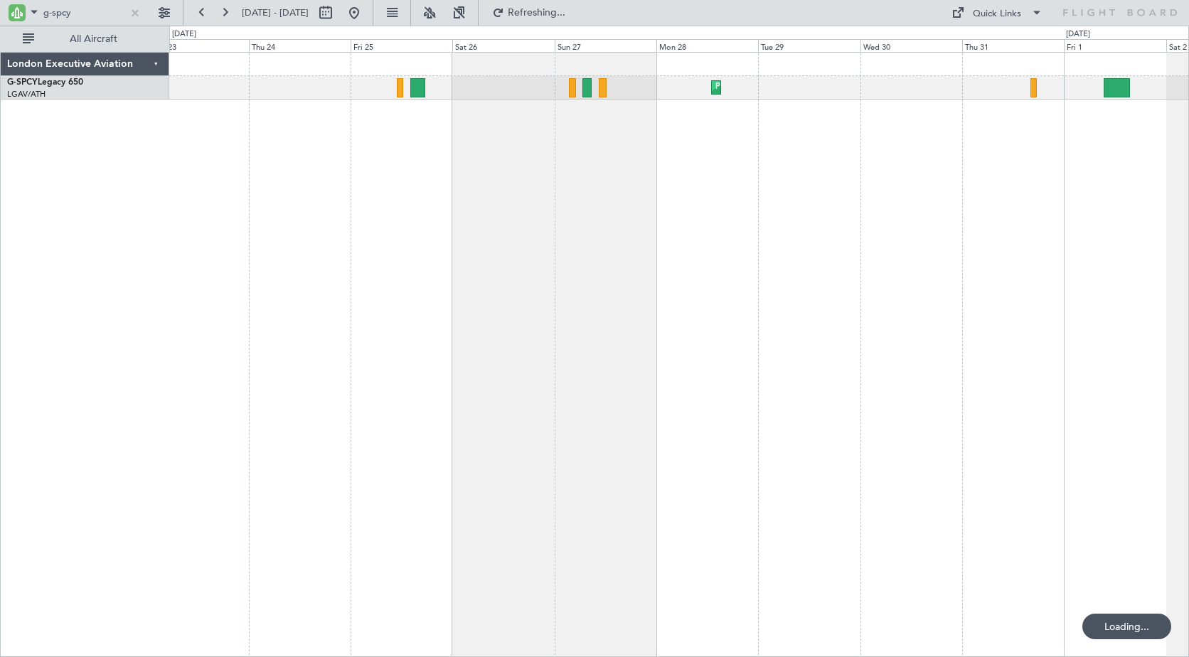
click at [587, 156] on div "Planned Maint Athens ([PERSON_NAME] Intl)" at bounding box center [678, 354] width 1019 height 605
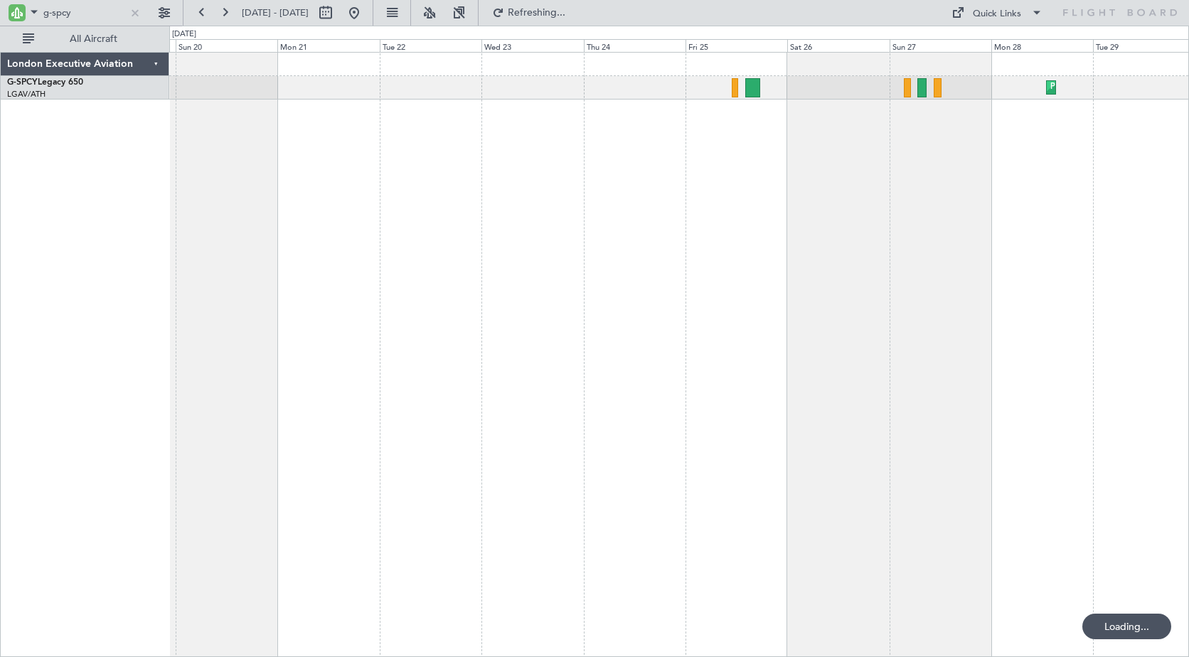
click at [643, 161] on div "Planned Maint Athens ([PERSON_NAME] Intl)" at bounding box center [678, 354] width 1019 height 605
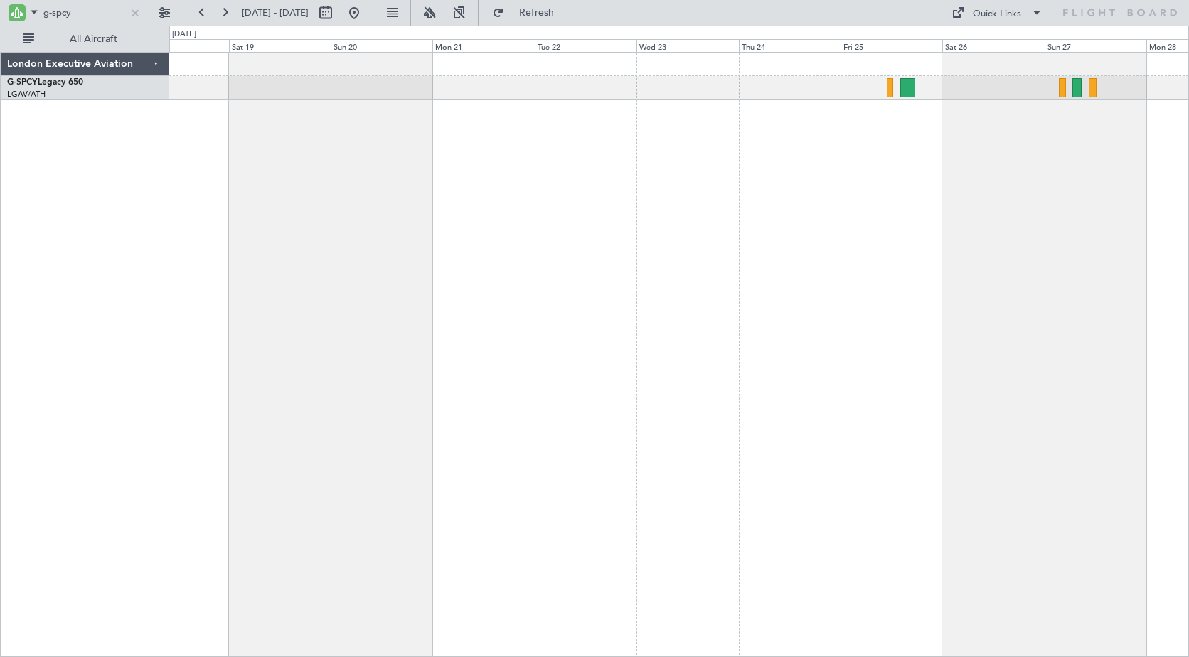
click at [459, 164] on div "Planned Maint Athens ([PERSON_NAME] Intl)" at bounding box center [678, 354] width 1019 height 605
